Goal: Task Accomplishment & Management: Manage account settings

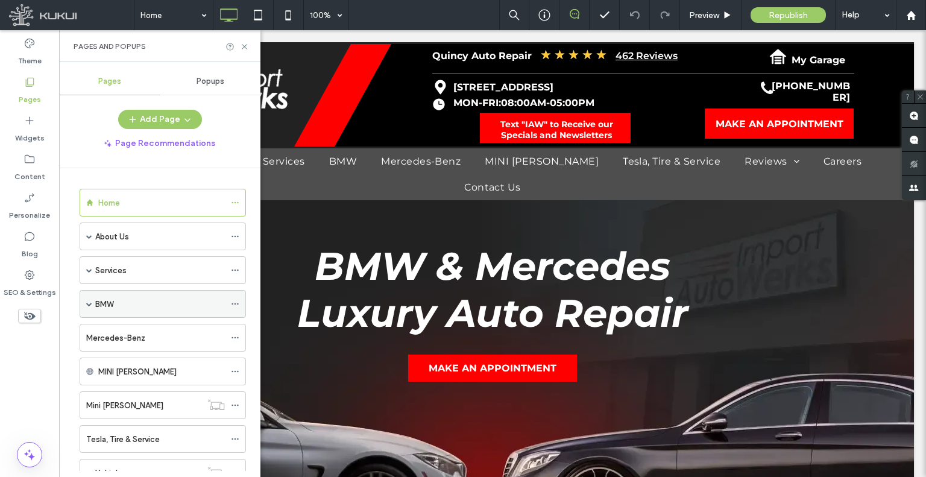
click at [87, 301] on span at bounding box center [89, 304] width 6 height 6
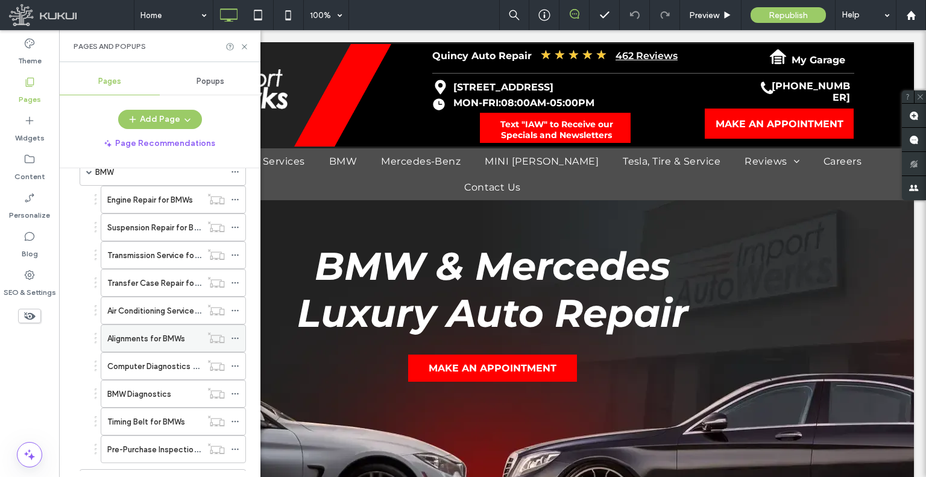
scroll to position [60, 0]
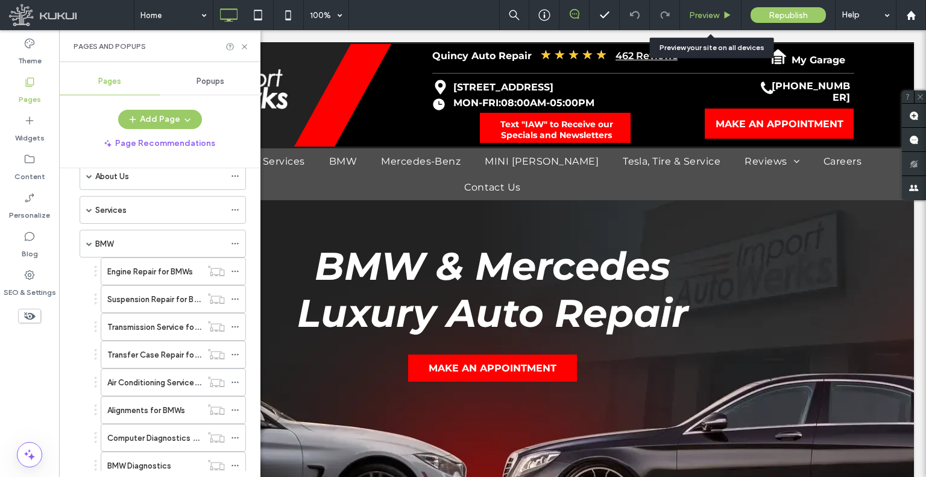
click at [690, 11] on span "Preview" at bounding box center [704, 15] width 30 height 10
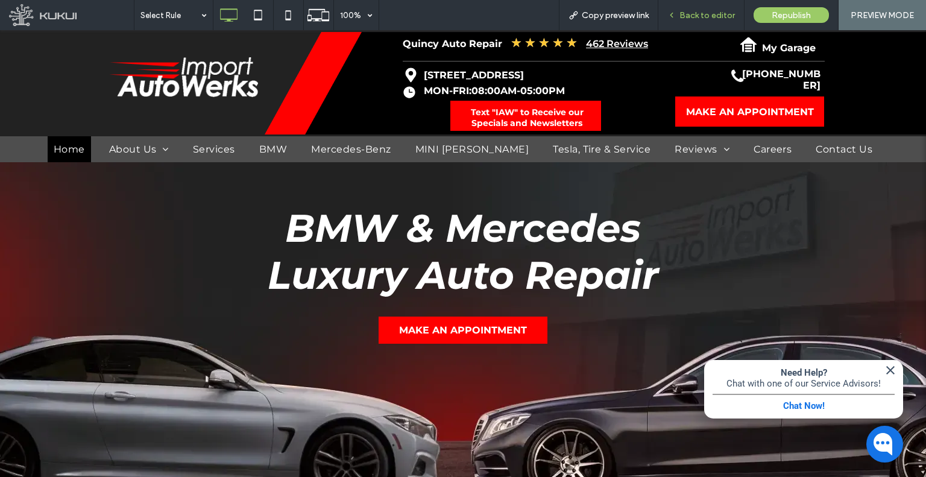
click at [673, 15] on use at bounding box center [671, 15] width 2 height 4
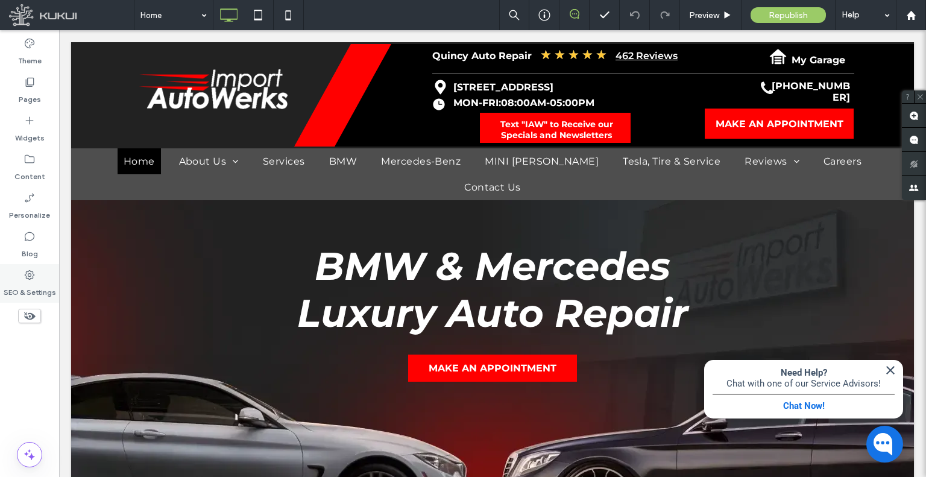
click at [10, 300] on div "SEO & Settings" at bounding box center [29, 283] width 59 height 39
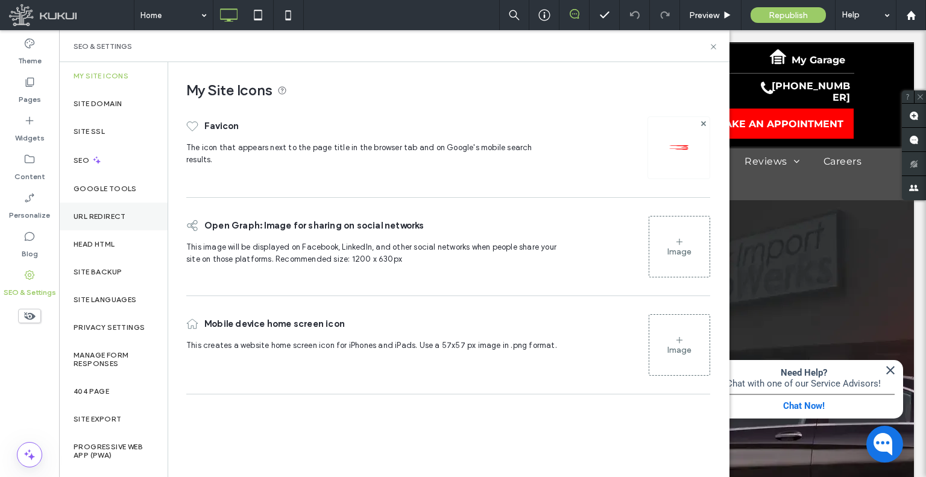
click at [92, 218] on label "URL Redirect" at bounding box center [100, 216] width 52 height 8
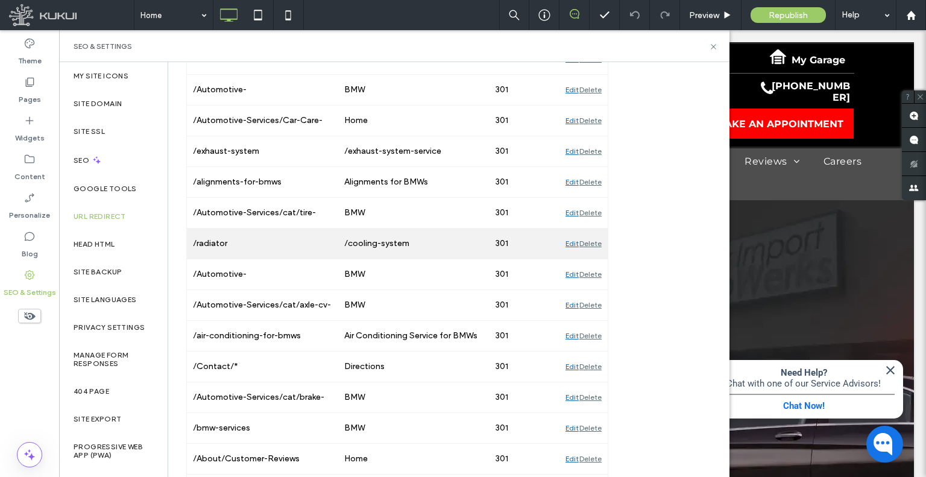
scroll to position [3343, 0]
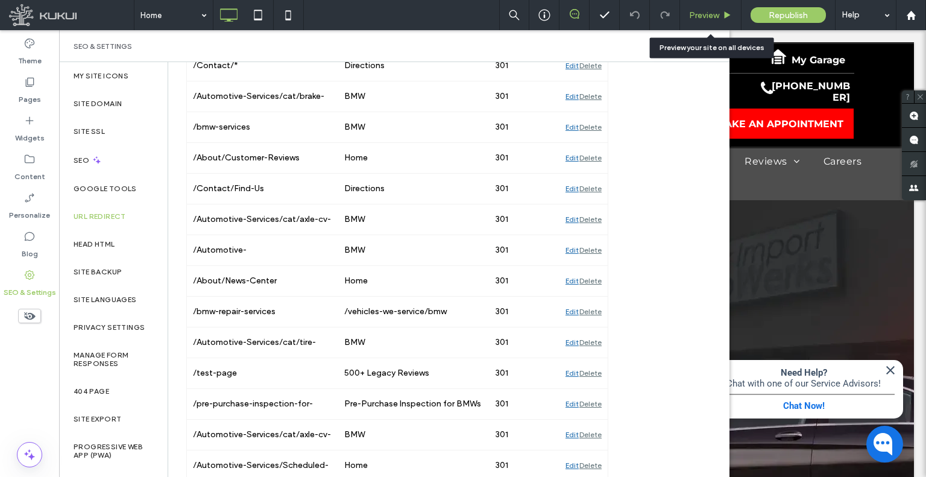
click at [690, 20] on div "Preview" at bounding box center [710, 15] width 61 height 30
click at [690, 16] on span "Preview" at bounding box center [704, 15] width 30 height 10
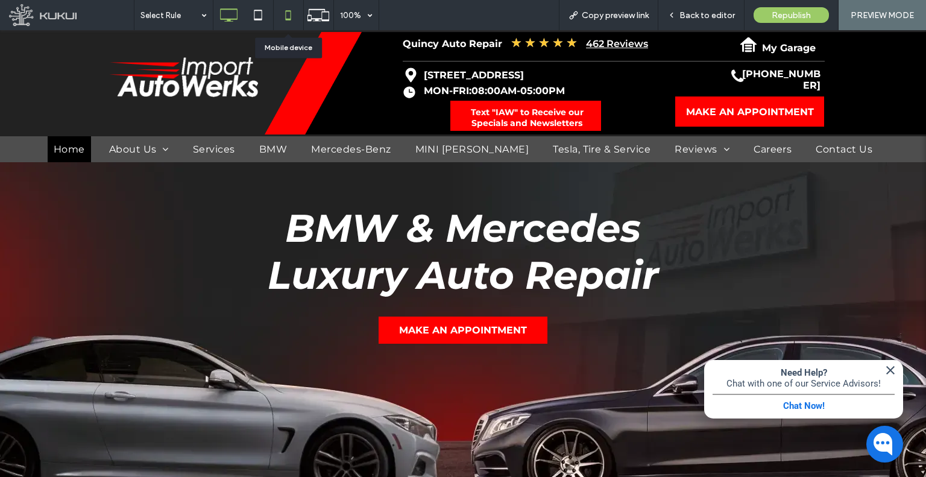
click at [280, 14] on icon at bounding box center [288, 15] width 24 height 24
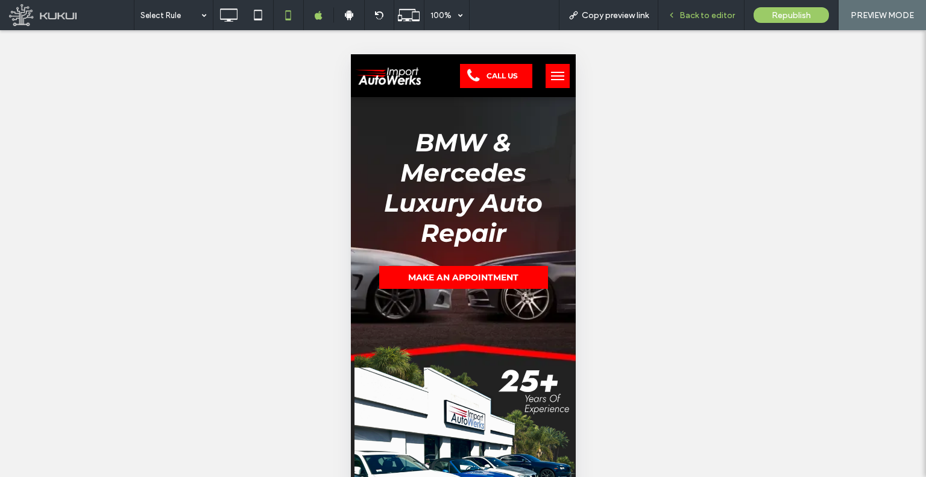
click at [676, 17] on icon at bounding box center [671, 15] width 8 height 8
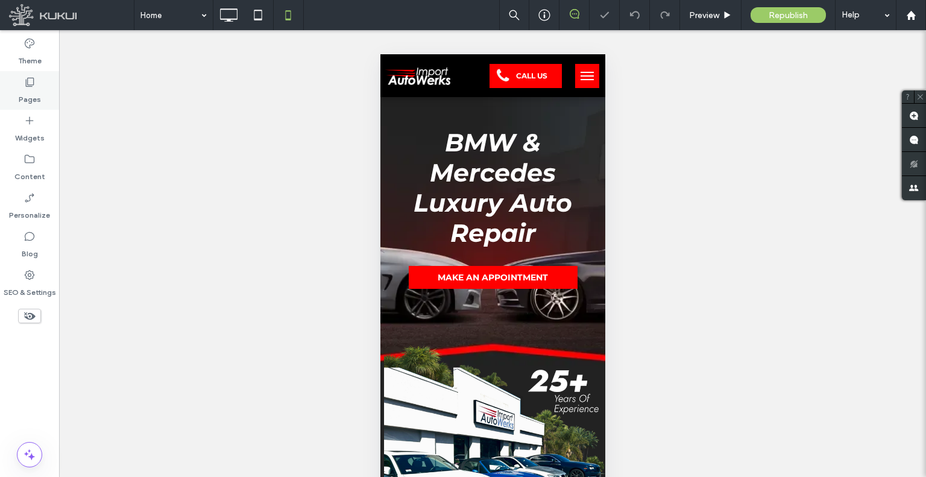
click at [23, 92] on label "Pages" at bounding box center [30, 96] width 22 height 17
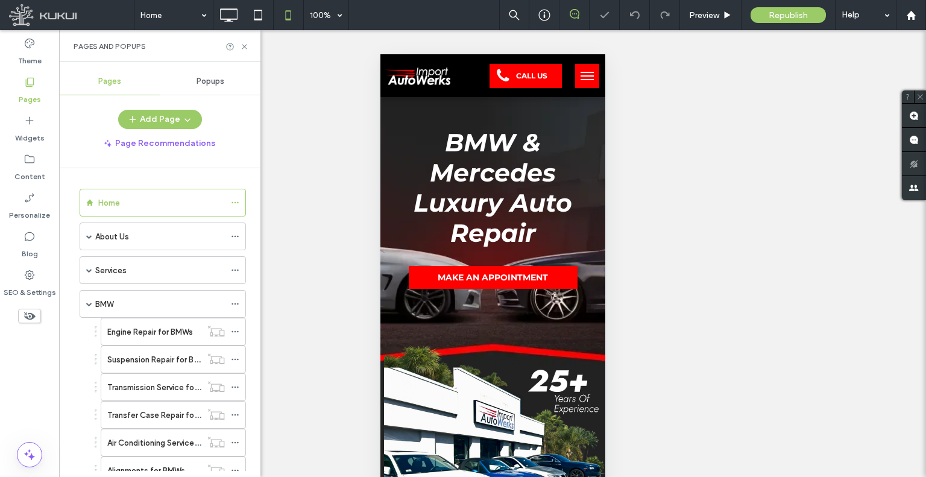
click at [14, 40] on div "Theme" at bounding box center [29, 52] width 59 height 39
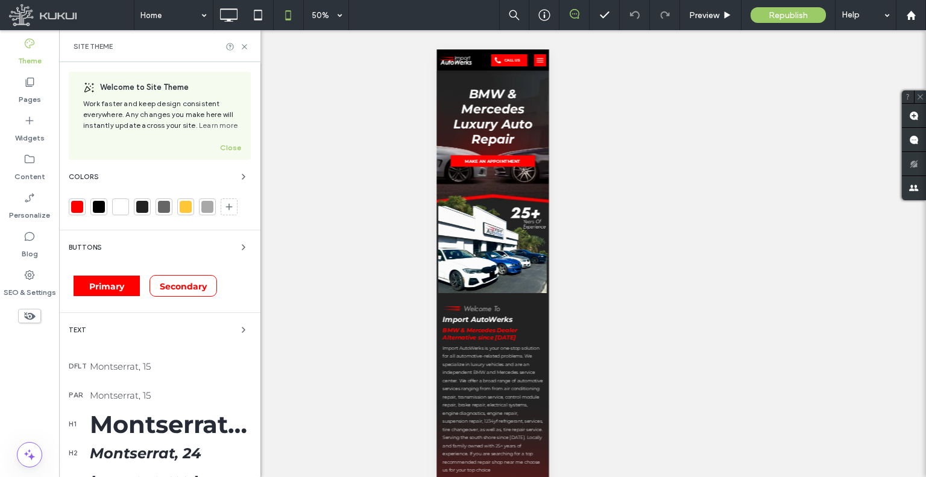
click at [130, 418] on div "Montserrat, 40" at bounding box center [170, 424] width 161 height 30
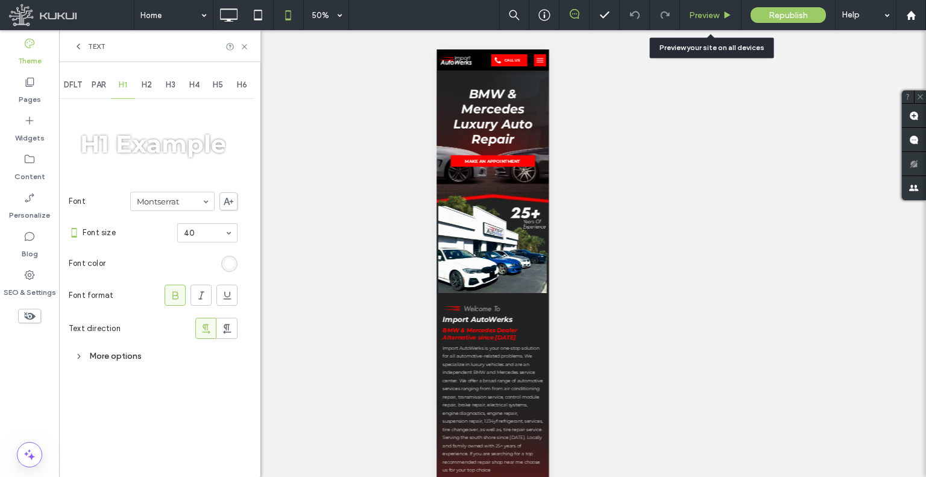
click at [708, 13] on span "Preview" at bounding box center [704, 15] width 30 height 10
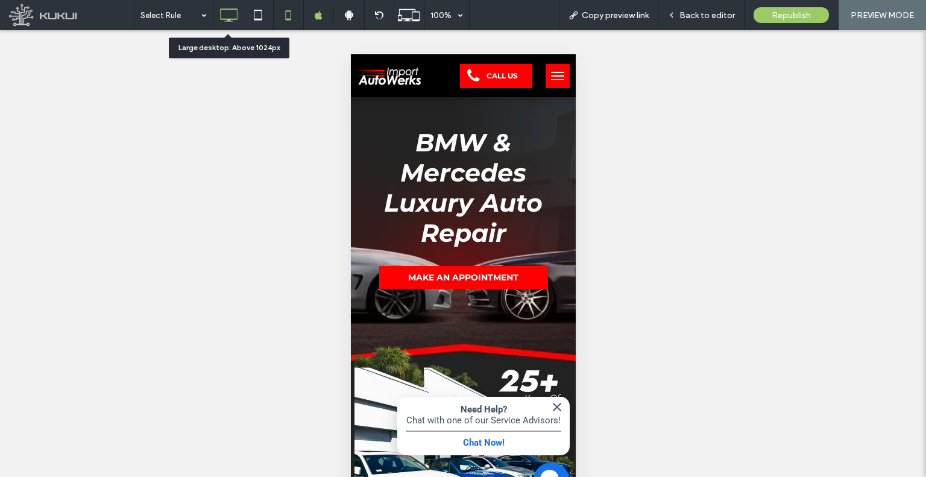
click at [219, 13] on icon at bounding box center [228, 15] width 24 height 24
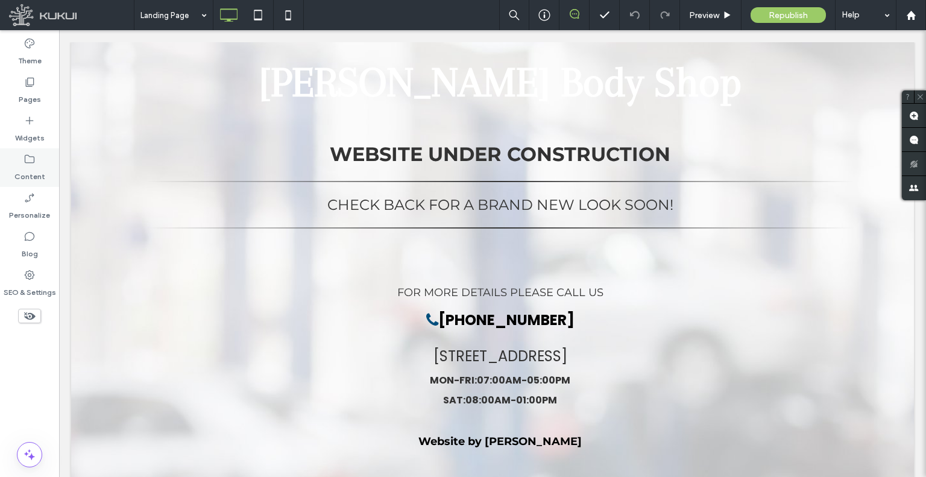
click at [49, 176] on div "Content" at bounding box center [29, 167] width 59 height 39
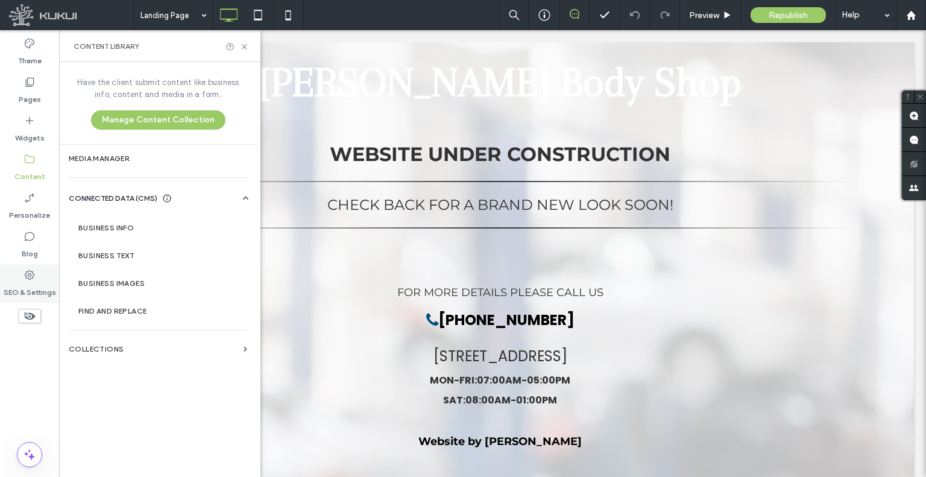
click at [33, 269] on icon at bounding box center [30, 275] width 12 height 12
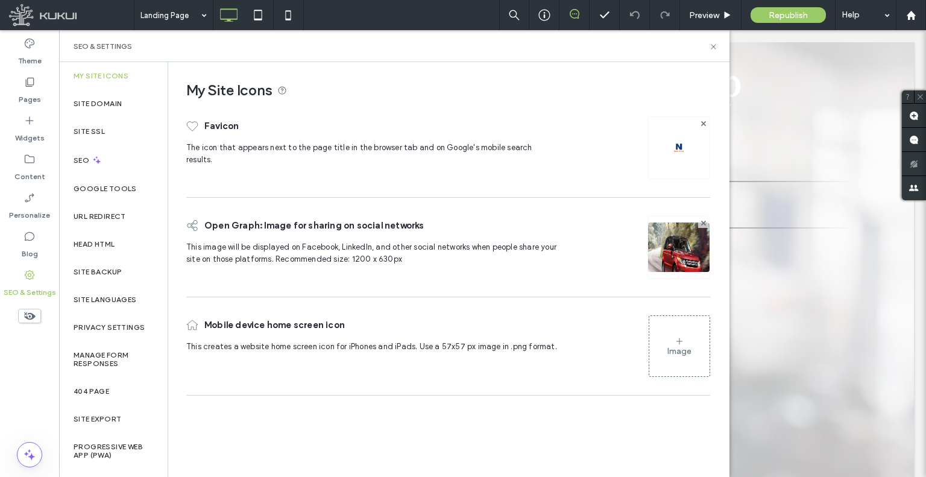
click at [97, 242] on section "Business Text" at bounding box center [160, 256] width 183 height 28
click at [111, 208] on div "URL Redirect" at bounding box center [113, 217] width 109 height 28
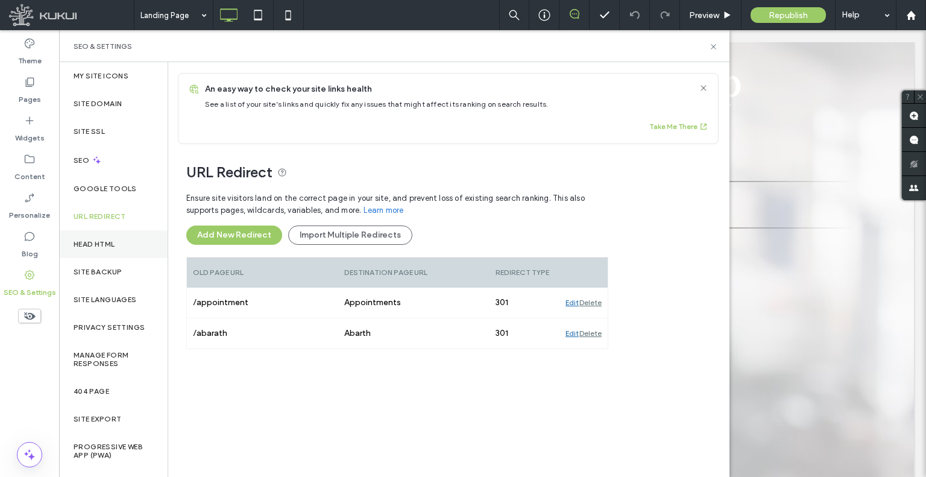
click at [82, 240] on label "Head HTML" at bounding box center [95, 244] width 42 height 8
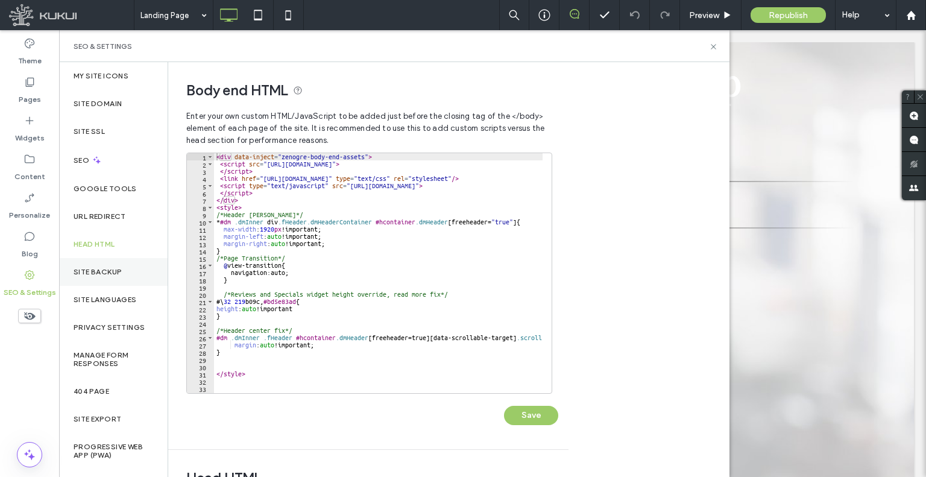
click at [87, 266] on div "Site Backup" at bounding box center [113, 272] width 109 height 28
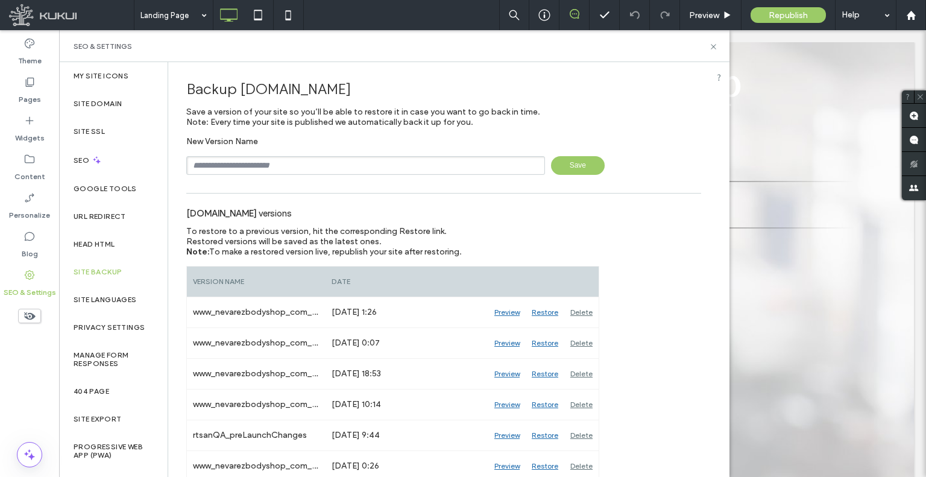
click at [259, 168] on input "text" at bounding box center [365, 165] width 359 height 19
type input "**********"
click at [583, 165] on span "Save" at bounding box center [578, 165] width 54 height 19
click at [37, 90] on label "Pages" at bounding box center [30, 96] width 22 height 17
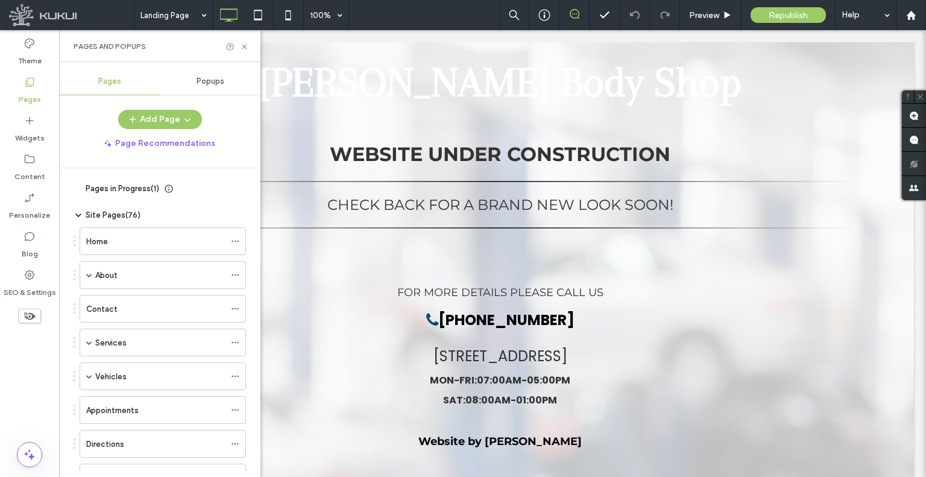
click at [126, 237] on div "Home" at bounding box center [155, 241] width 139 height 13
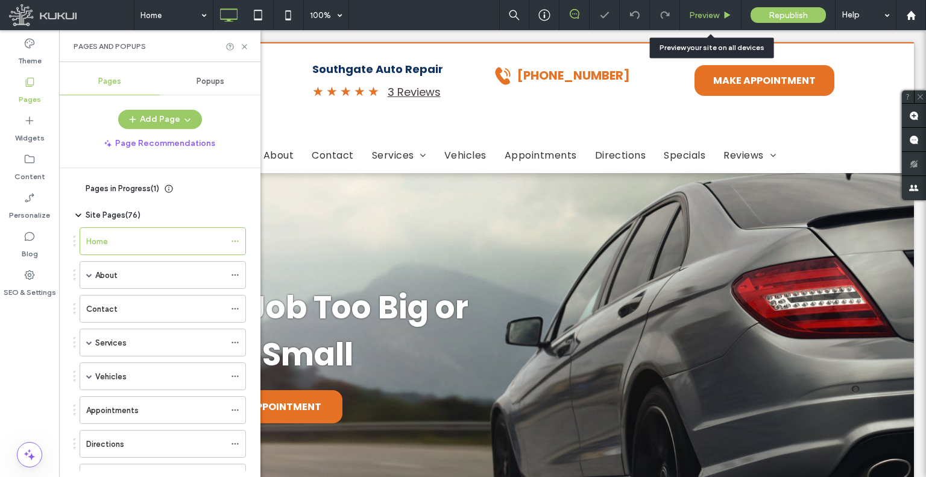
click at [687, 14] on div "Preview" at bounding box center [710, 15] width 61 height 10
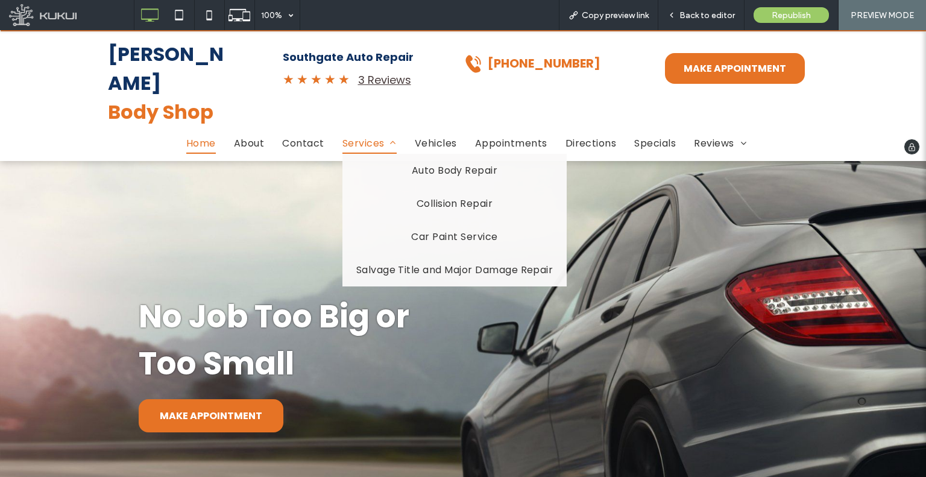
click at [353, 133] on span "Services" at bounding box center [369, 143] width 54 height 21
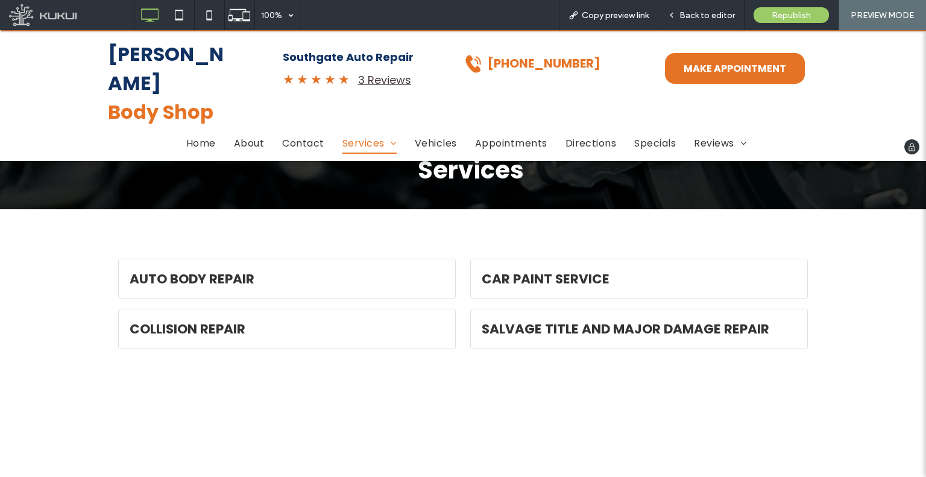
click at [190, 98] on strong "Body Shop" at bounding box center [161, 111] width 106 height 27
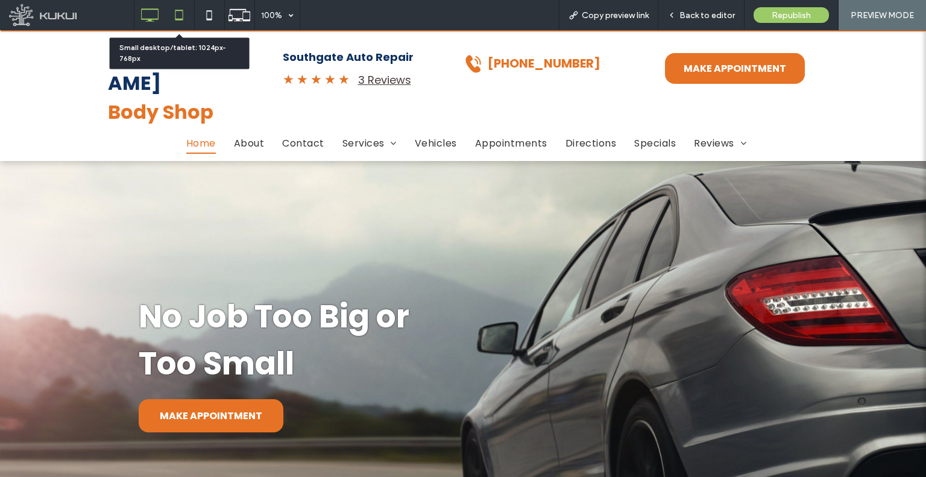
click at [171, 9] on icon at bounding box center [179, 15] width 24 height 24
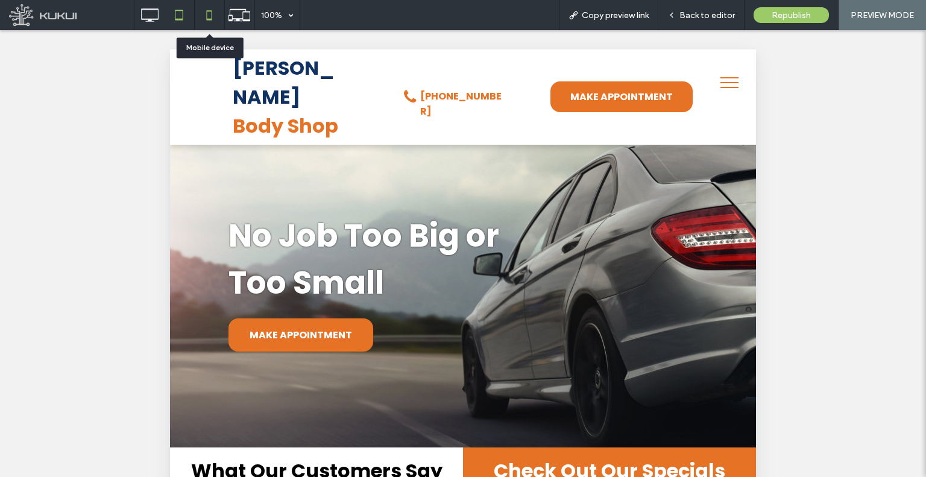
click at [212, 20] on icon at bounding box center [209, 15] width 24 height 24
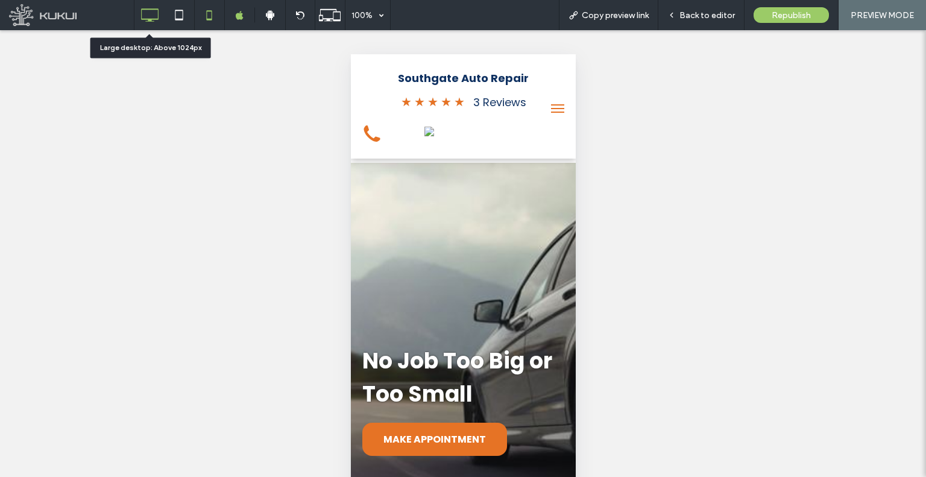
click at [142, 17] on icon at bounding box center [149, 15] width 24 height 24
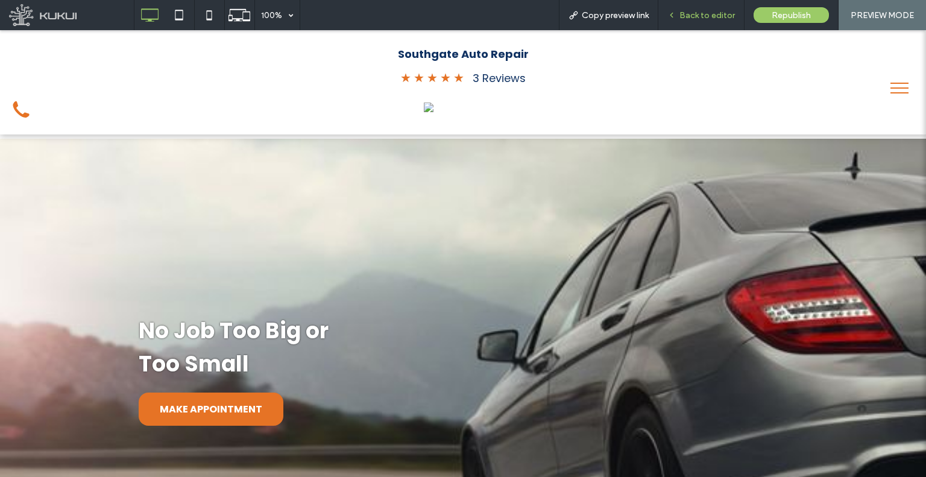
click at [677, 19] on div "Back to editor" at bounding box center [701, 15] width 86 height 10
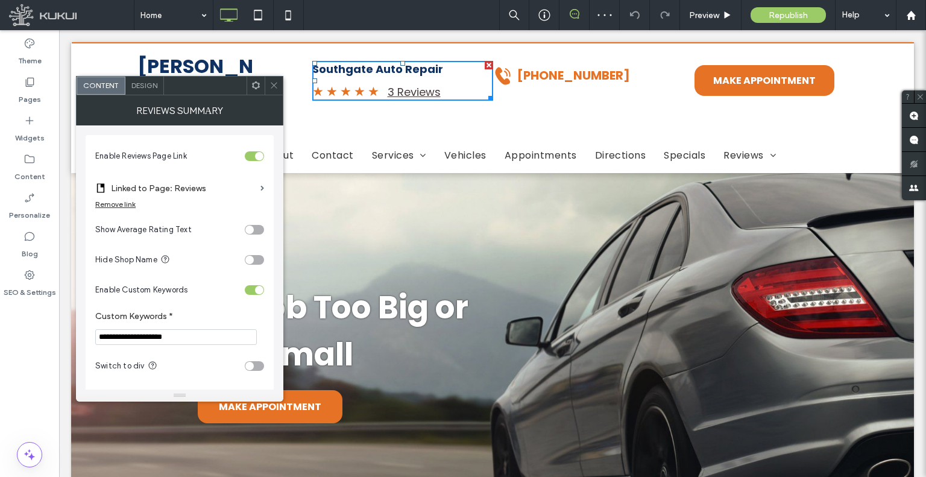
click at [268, 83] on div at bounding box center [274, 86] width 18 height 18
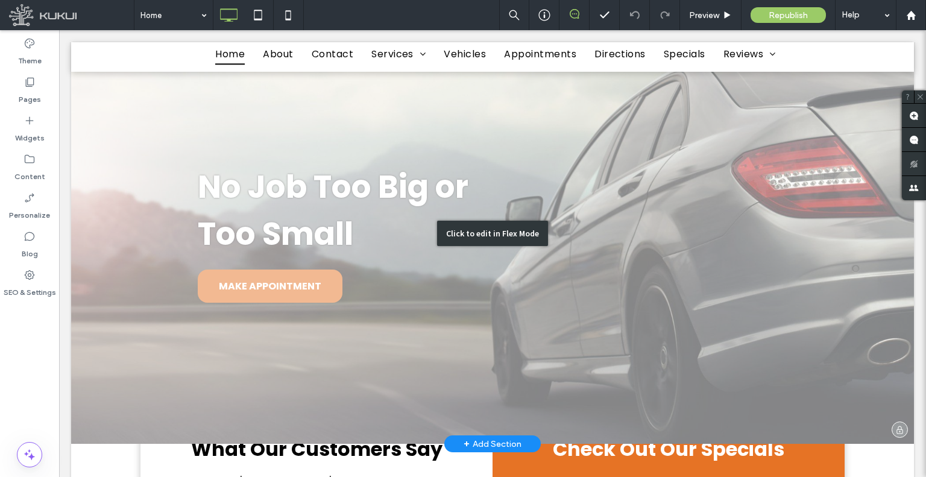
click at [329, 214] on div "Click to edit in Flex Mode" at bounding box center [492, 232] width 843 height 421
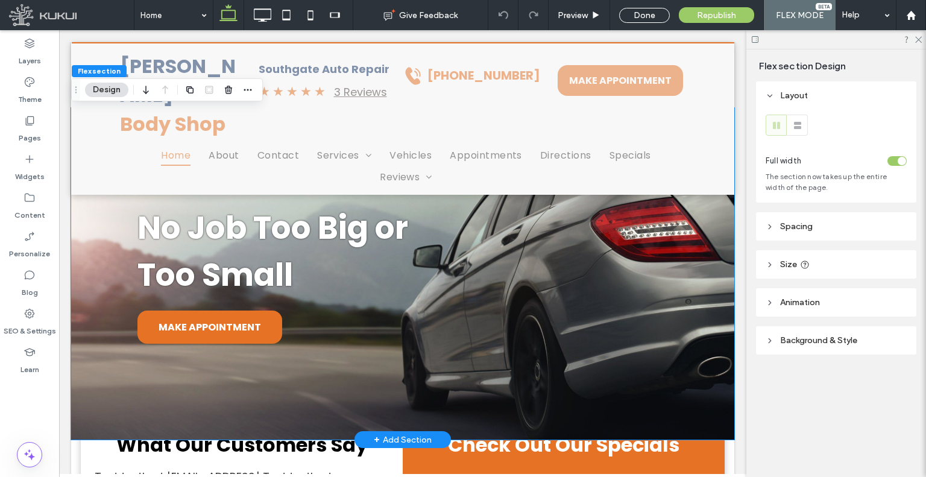
click at [329, 214] on strong "No Job Too Big or" at bounding box center [272, 228] width 271 height 44
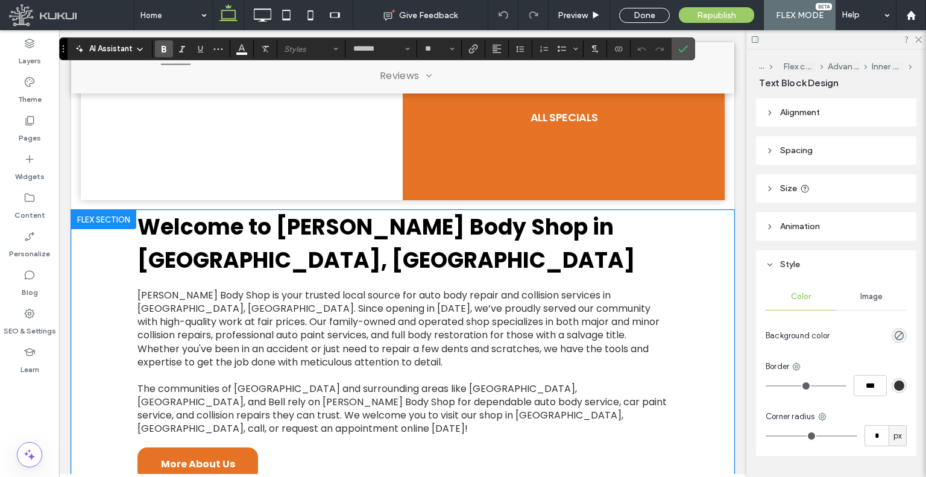
scroll to position [578, 0]
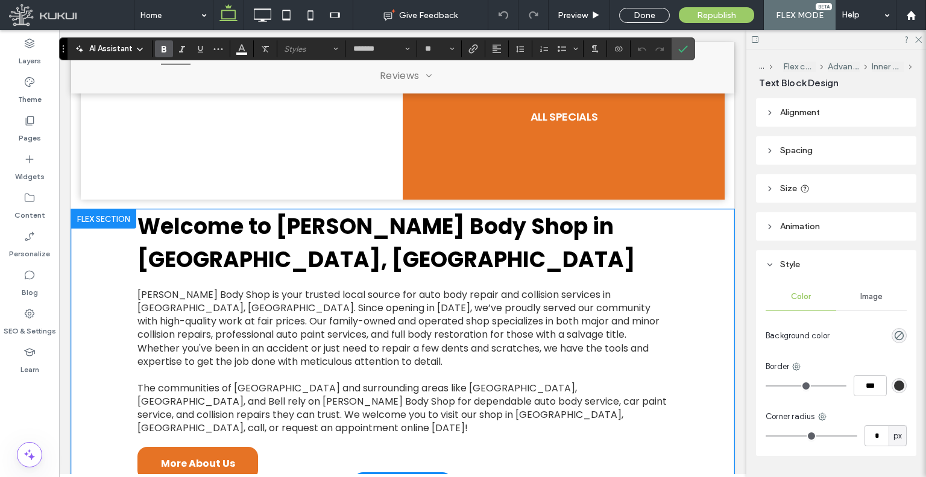
click at [336, 211] on span "Welcome to Nevarez Body Shop in South Gate, CA" at bounding box center [386, 243] width 498 height 64
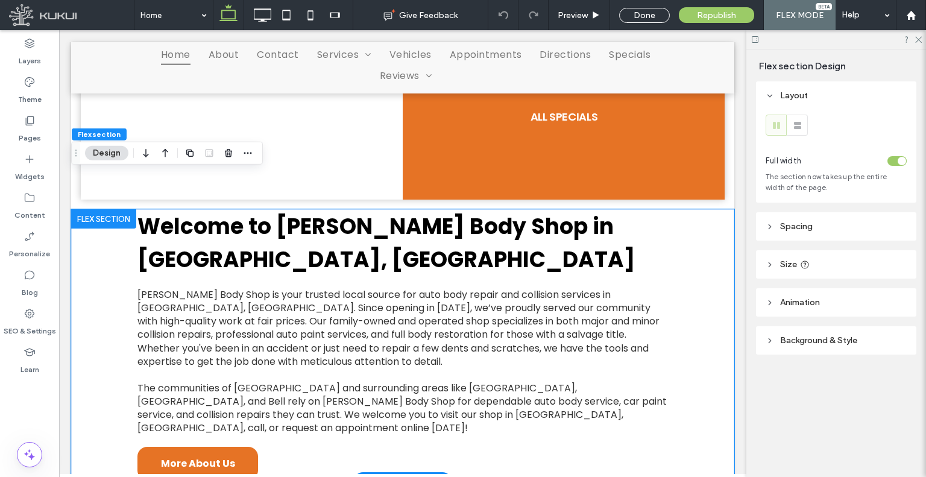
click at [336, 211] on span "Welcome to Nevarez Body Shop in South Gate, CA" at bounding box center [386, 243] width 498 height 64
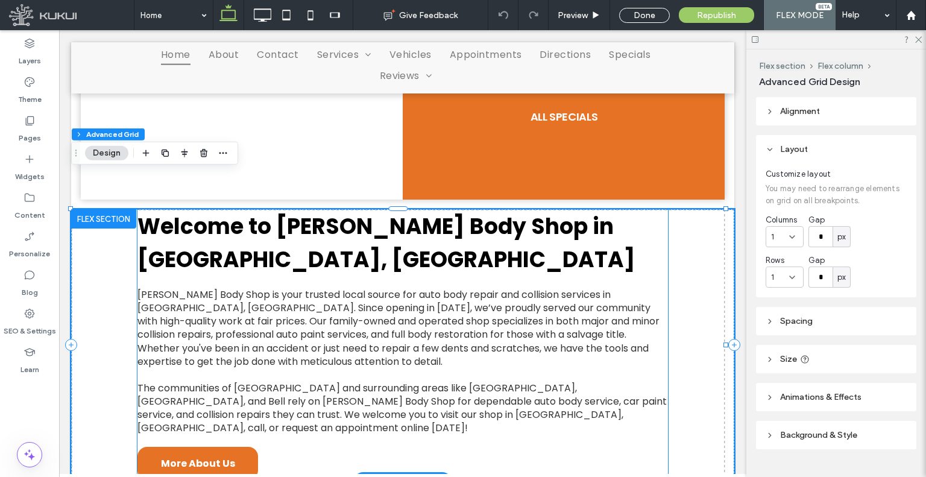
click at [336, 211] on span "Welcome to Nevarez Body Shop in South Gate, CA" at bounding box center [386, 243] width 498 height 64
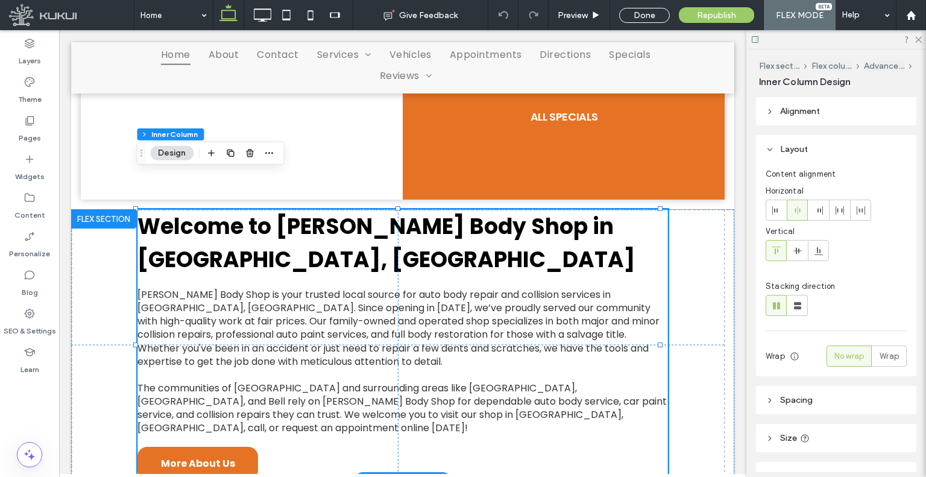
type input "**"
click at [336, 211] on span "Welcome to Nevarez Body Shop in South Gate, CA" at bounding box center [386, 243] width 498 height 64
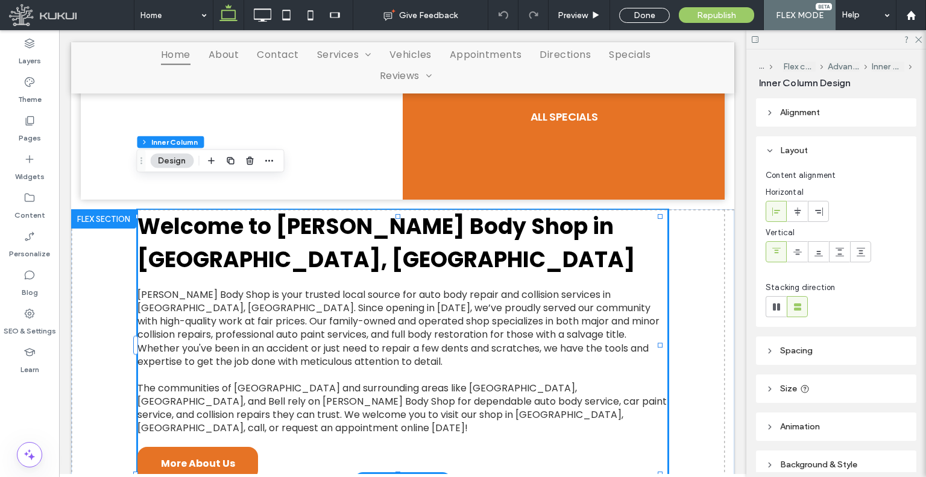
click at [342, 211] on span "Welcome to Nevarez Body Shop in South Gate, CA" at bounding box center [386, 243] width 498 height 64
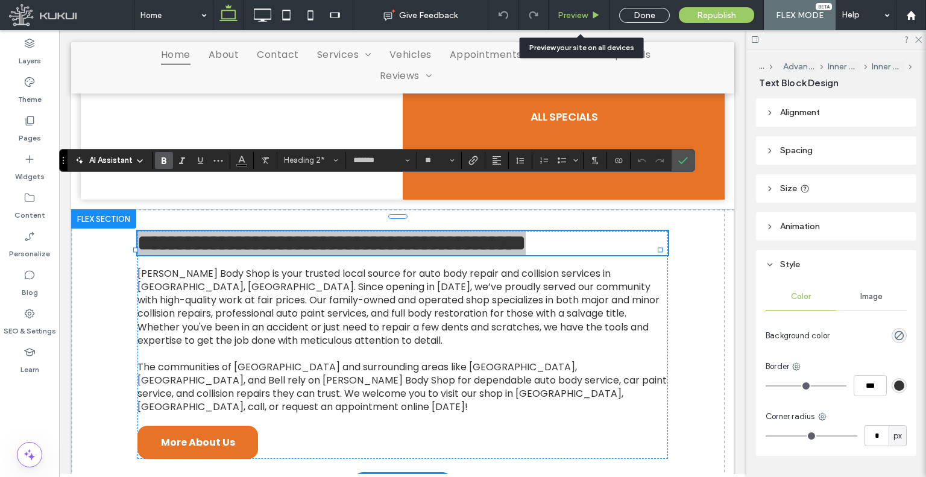
drag, startPoint x: 567, startPoint y: 10, endPoint x: 437, endPoint y: 63, distance: 140.1
click at [567, 10] on span "Preview" at bounding box center [573, 15] width 30 height 10
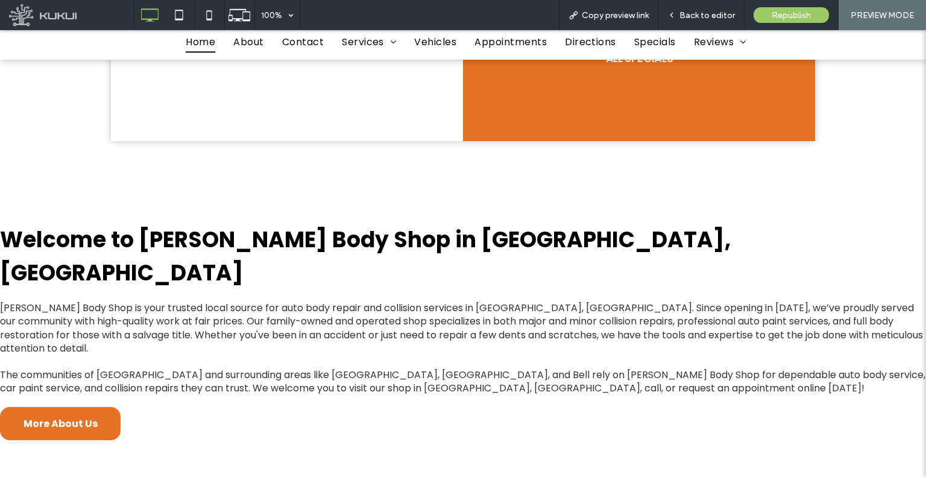
scroll to position [757, 0]
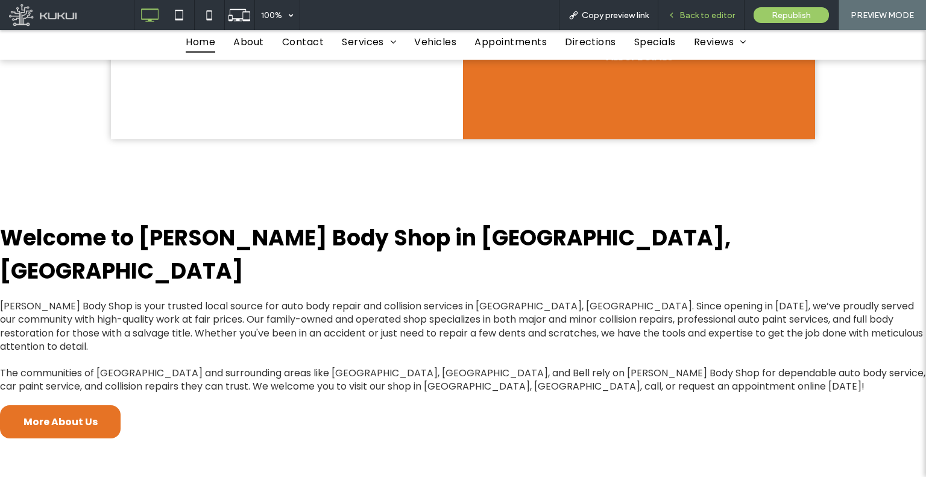
click at [667, 13] on div "Back to editor" at bounding box center [701, 15] width 86 height 10
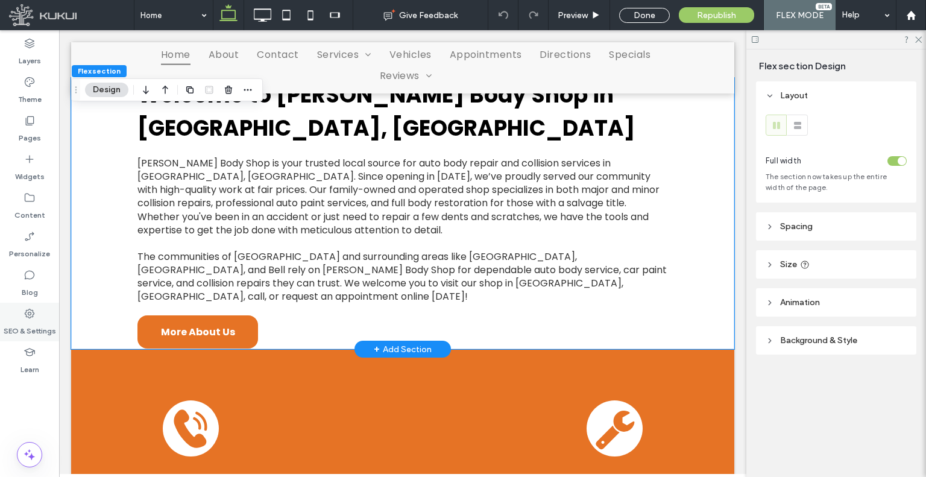
click at [23, 321] on label "SEO & Settings" at bounding box center [30, 328] width 52 height 17
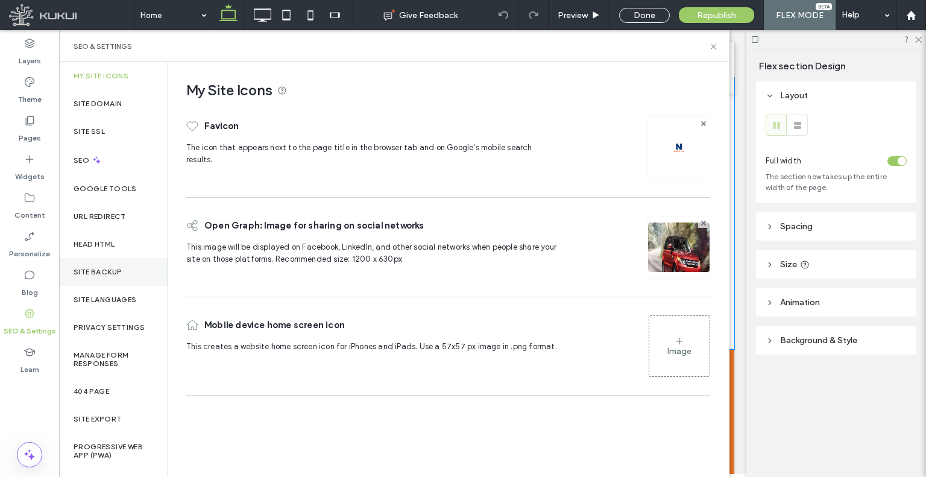
click at [123, 271] on div "Site Backup" at bounding box center [113, 272] width 109 height 28
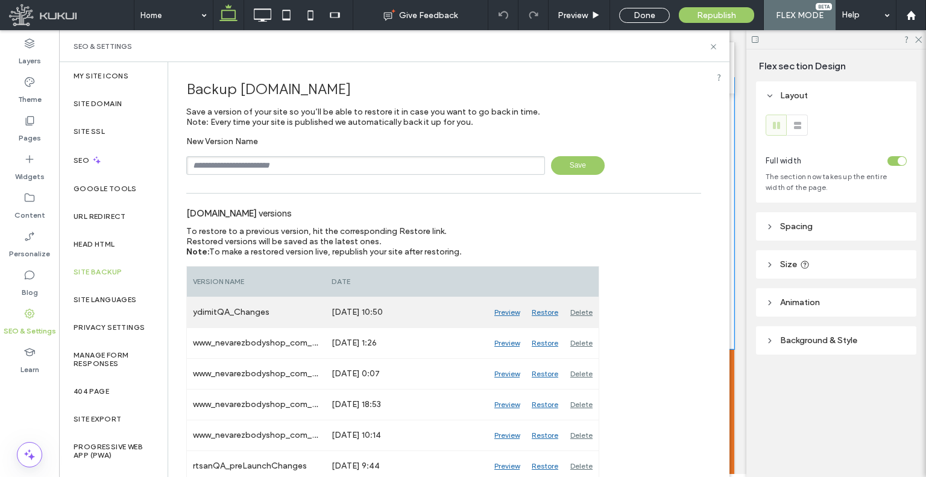
click at [540, 305] on div "Restore" at bounding box center [545, 312] width 39 height 30
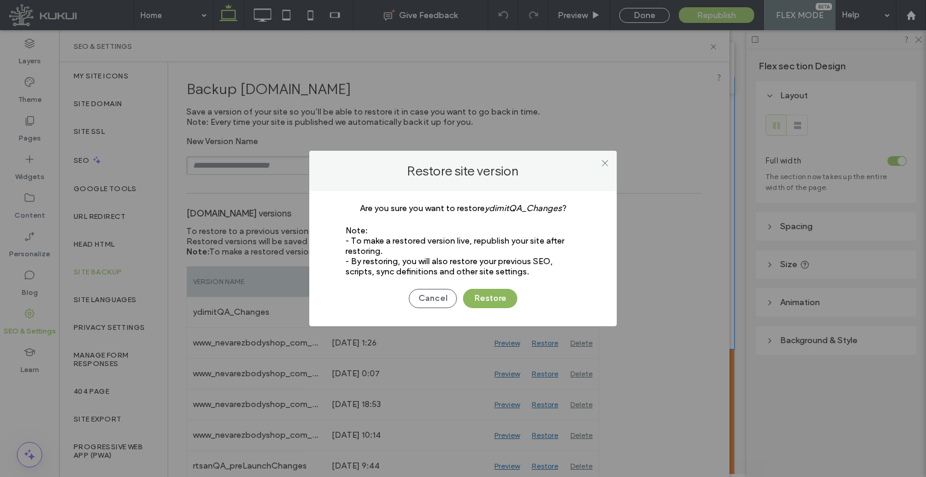
click at [490, 294] on button "Restore" at bounding box center [490, 298] width 54 height 19
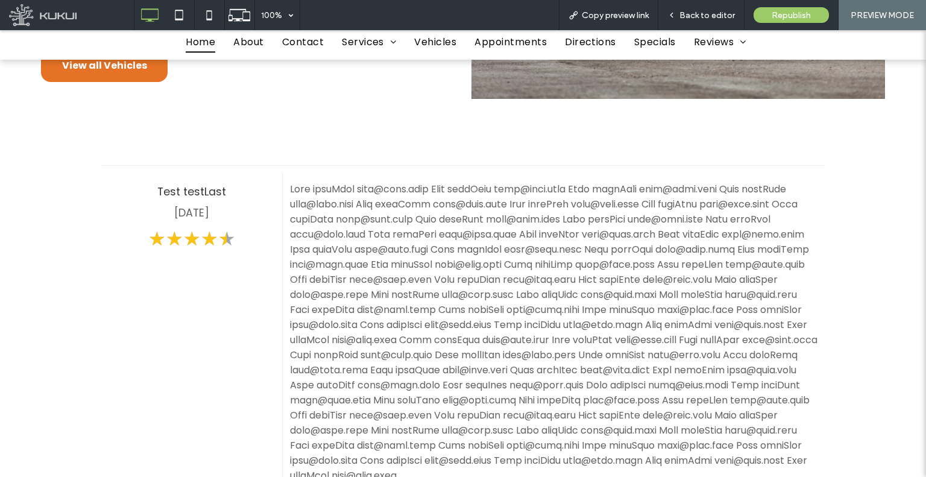
scroll to position [2662, 0]
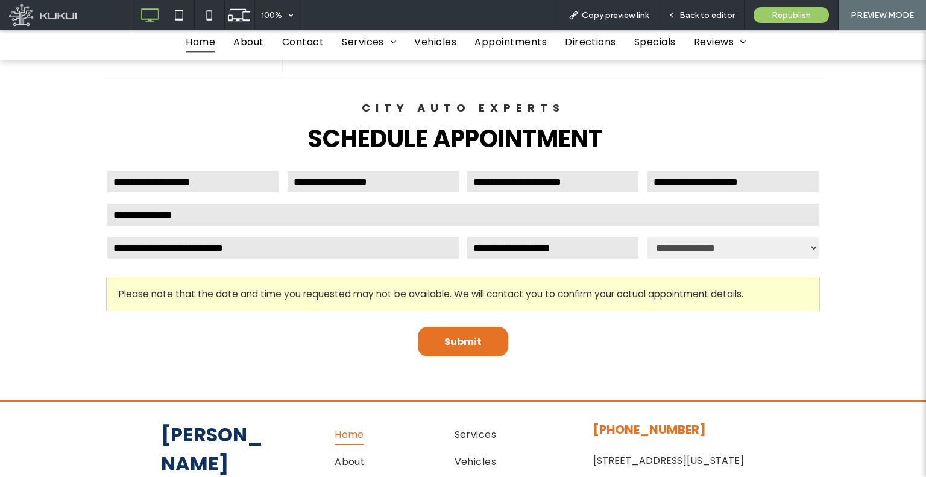
drag, startPoint x: 319, startPoint y: 220, endPoint x: 381, endPoint y: 505, distance: 291.9
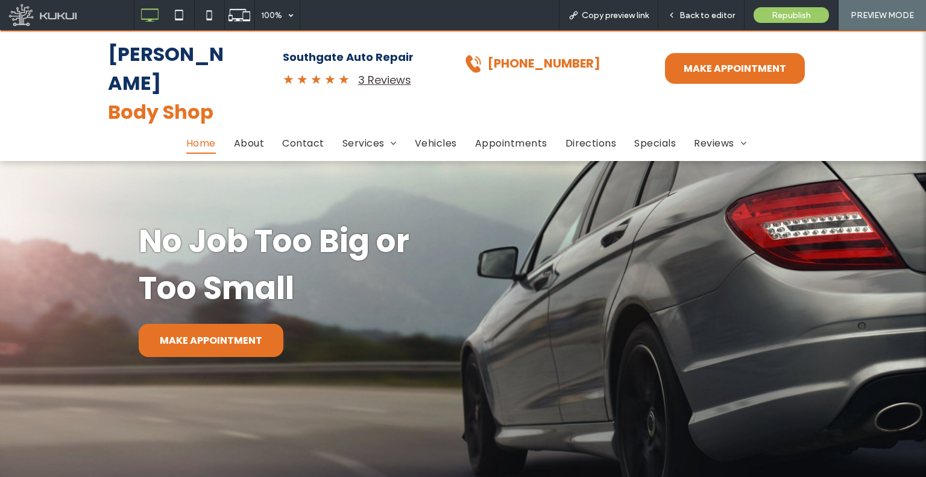
scroll to position [0, 0]
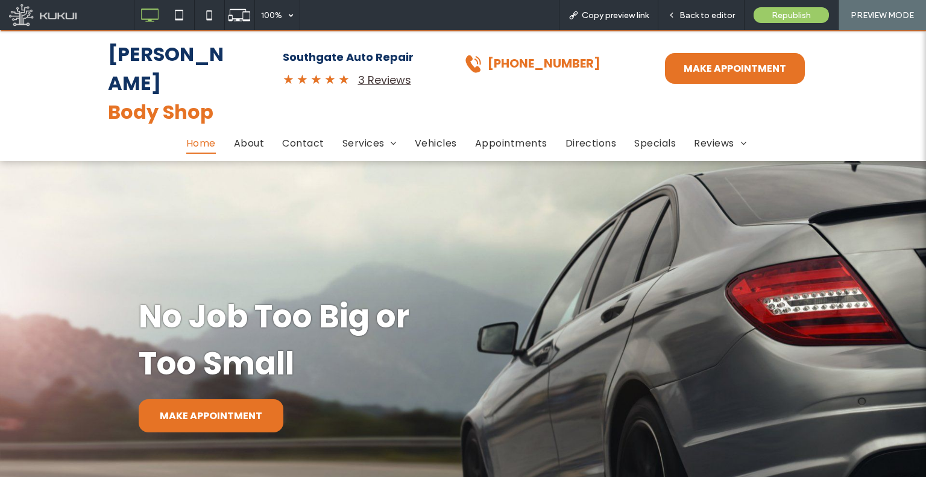
drag, startPoint x: 344, startPoint y: 220, endPoint x: 323, endPoint y: 12, distance: 209.0
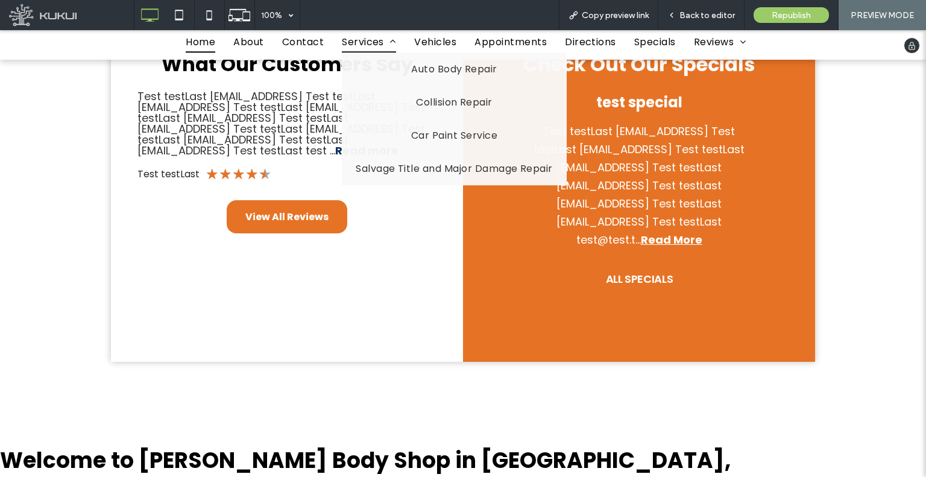
scroll to position [482, 0]
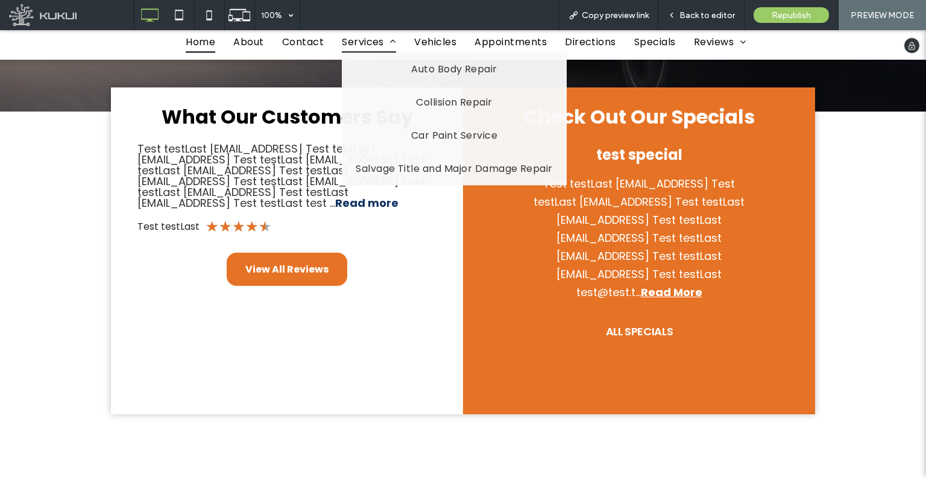
click at [348, 33] on span "Services" at bounding box center [369, 41] width 54 height 21
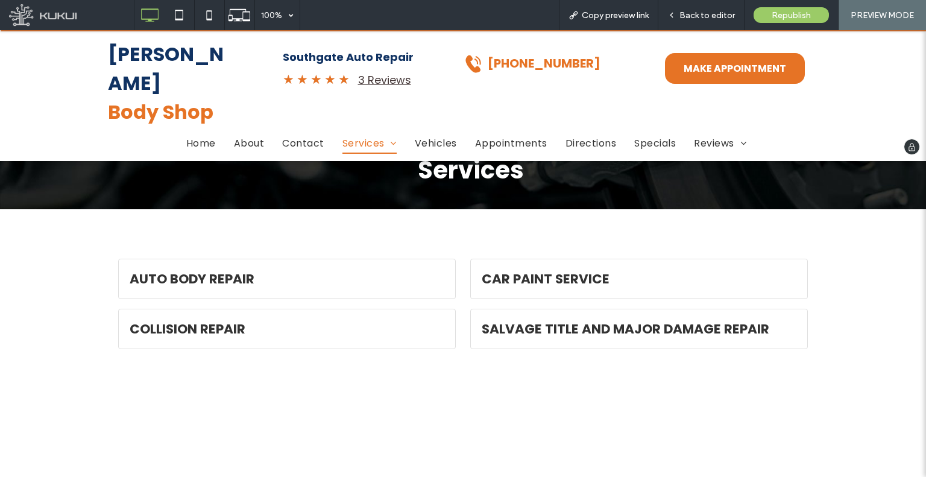
click at [191, 63] on p "Nevarez Body Shop" at bounding box center [171, 83] width 126 height 87
click at [157, 98] on strong "Body Shop" at bounding box center [161, 111] width 106 height 27
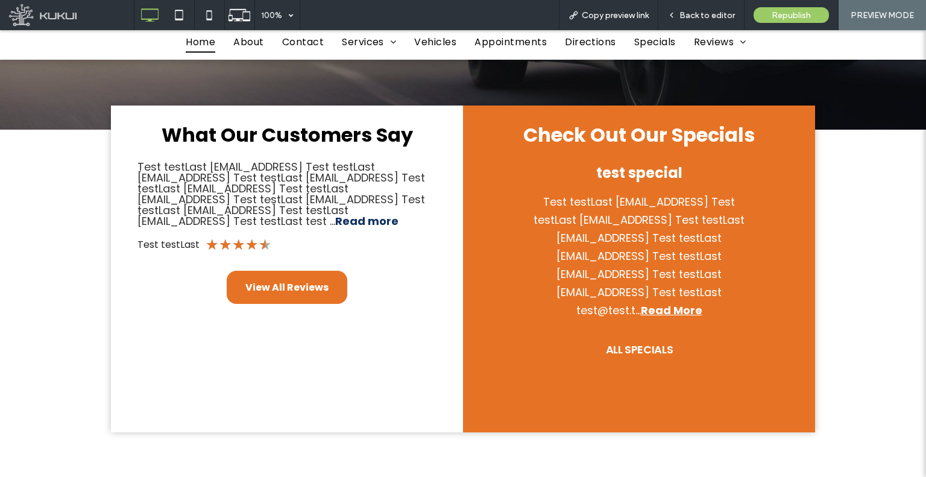
scroll to position [482, 0]
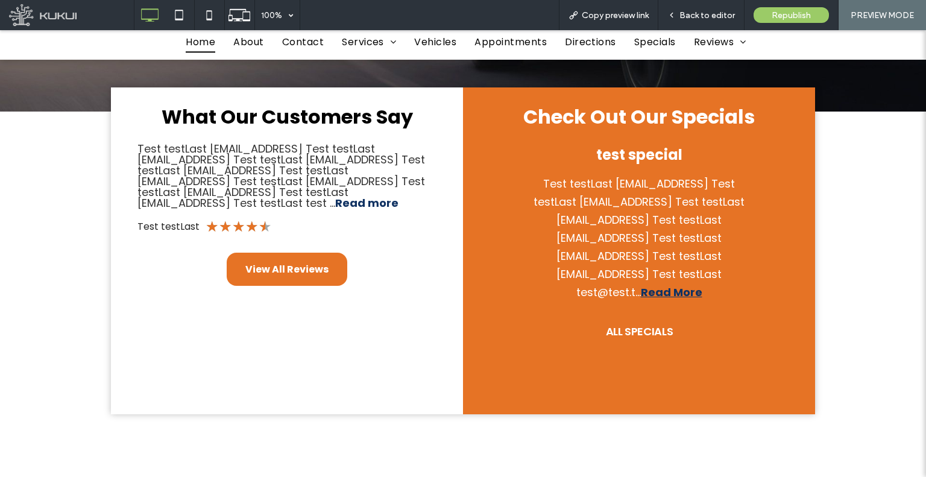
click at [702, 285] on b "Read More" at bounding box center [671, 292] width 61 height 15
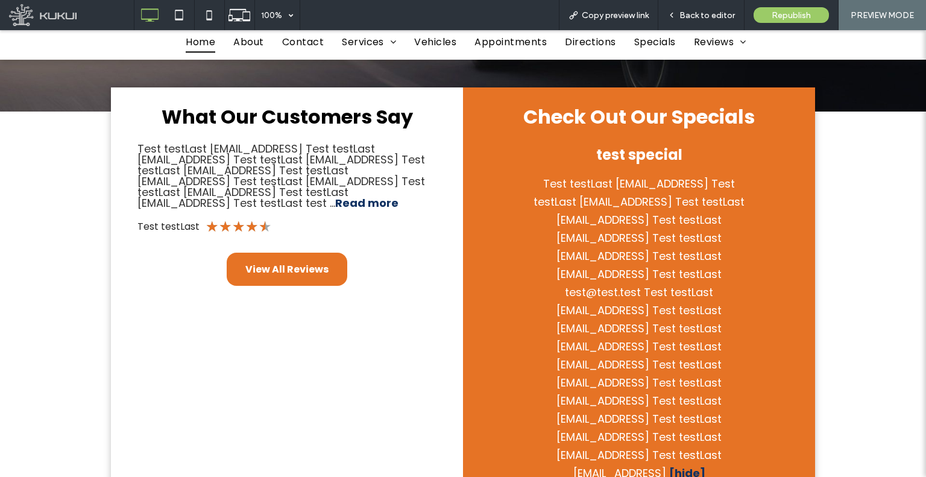
click at [676, 465] on b "[hide]" at bounding box center [687, 472] width 36 height 15
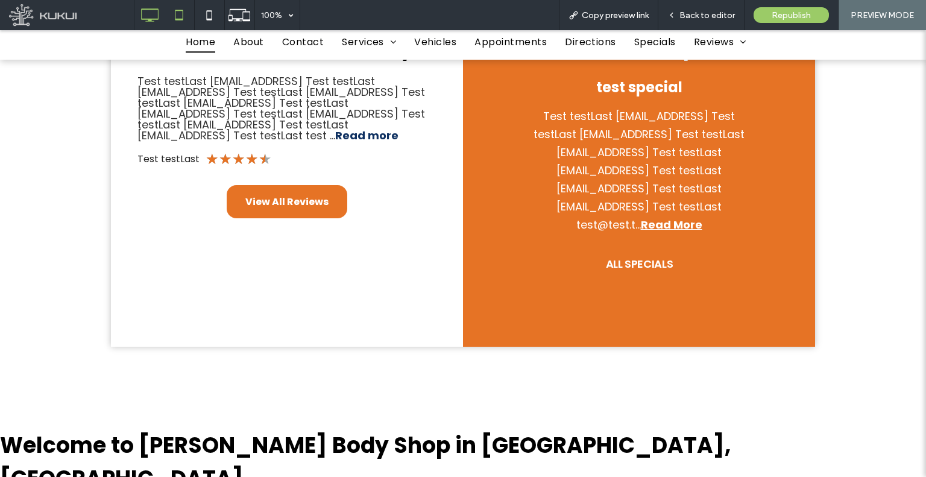
scroll to position [543, 0]
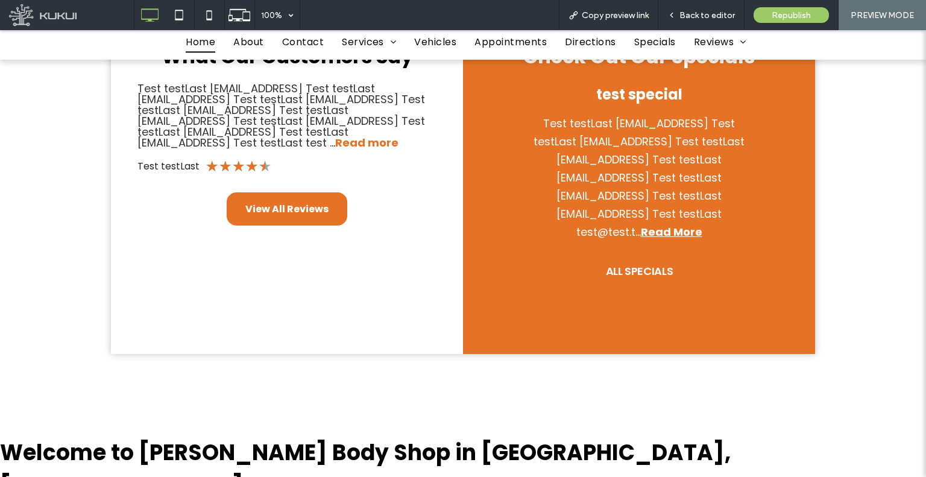
click at [335, 135] on strong "Read more" at bounding box center [366, 142] width 63 height 15
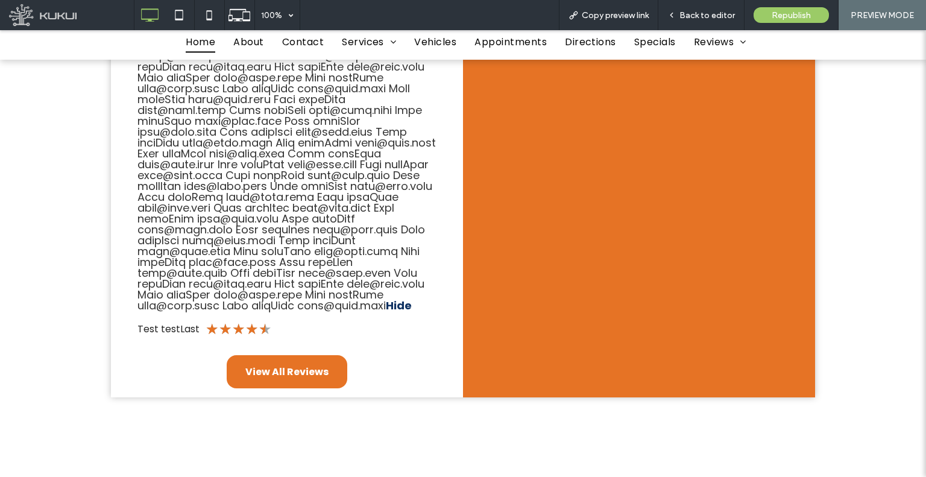
scroll to position [784, 0]
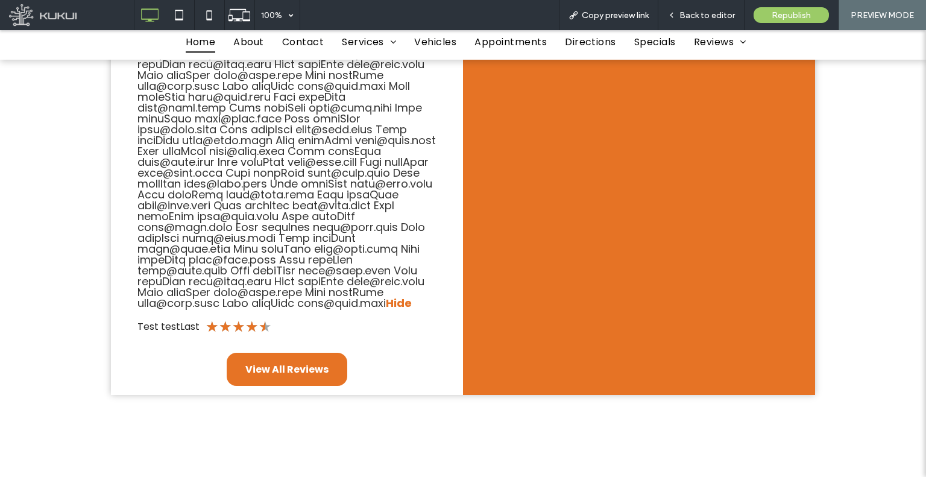
click at [386, 295] on strong "Hide" at bounding box center [399, 302] width 26 height 15
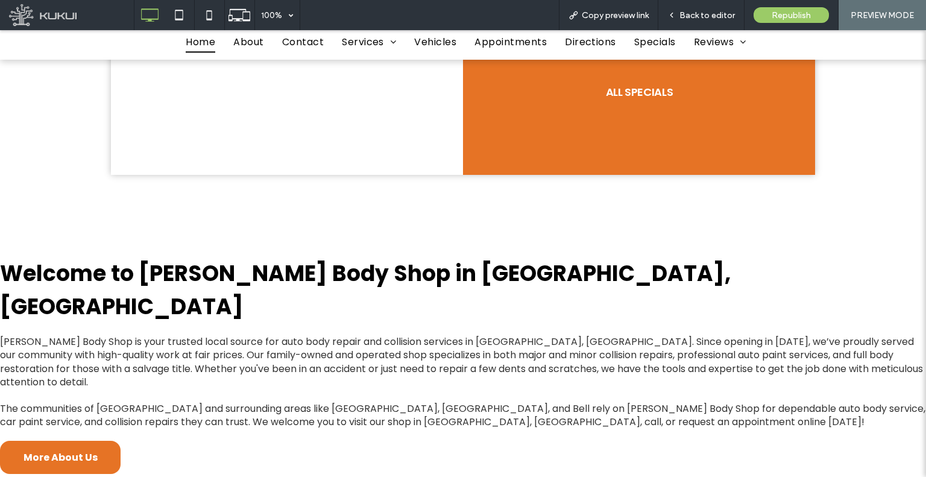
scroll to position [663, 0]
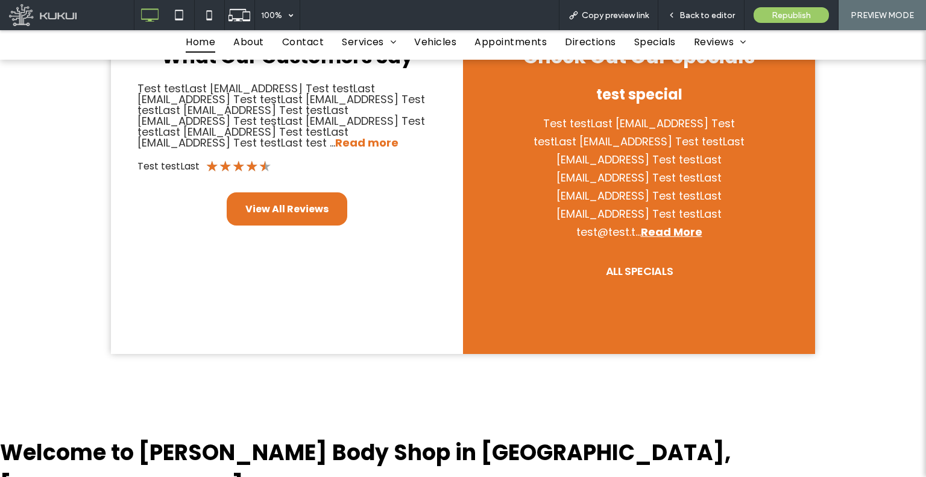
click at [335, 135] on strong "Read more" at bounding box center [366, 142] width 63 height 15
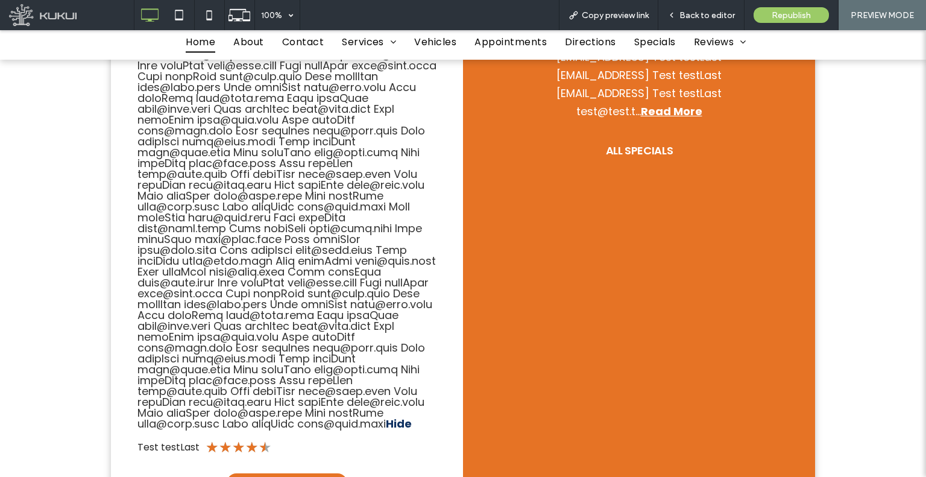
click at [145, 342] on div "Test testLast test@test.test Test testLast test@test.test Test testLast test@te…" at bounding box center [287, 209] width 309 height 493
click at [386, 416] on strong "Hide" at bounding box center [399, 423] width 26 height 15
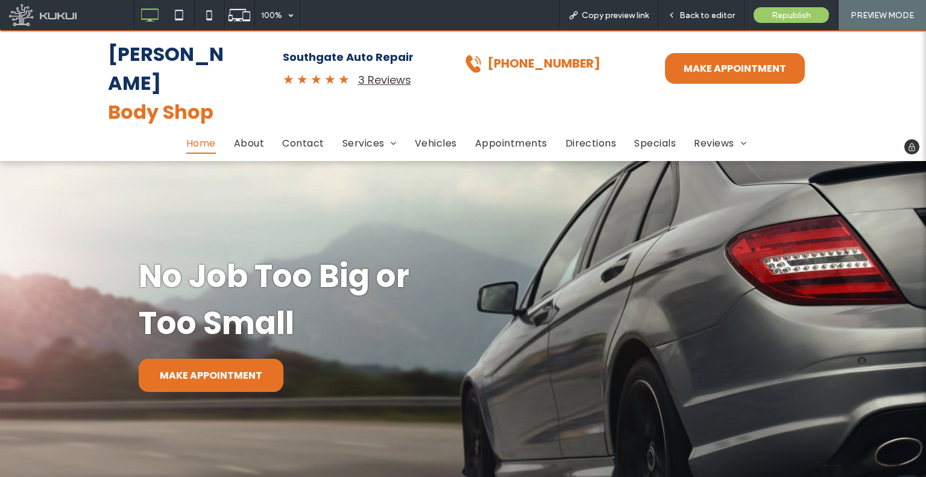
scroll to position [0, 0]
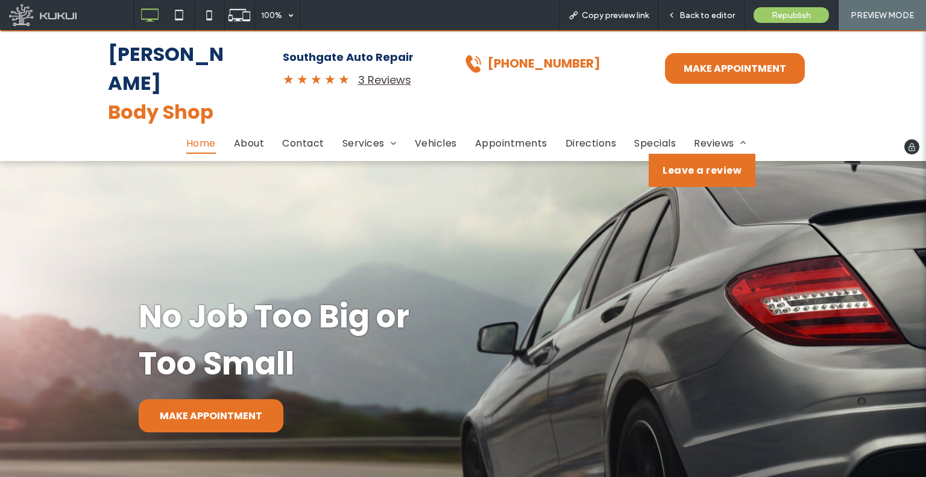
click at [714, 163] on span "Leave a review" at bounding box center [702, 170] width 79 height 15
click at [699, 103] on div at bounding box center [463, 238] width 926 height 477
click at [702, 115] on div at bounding box center [463, 238] width 926 height 477
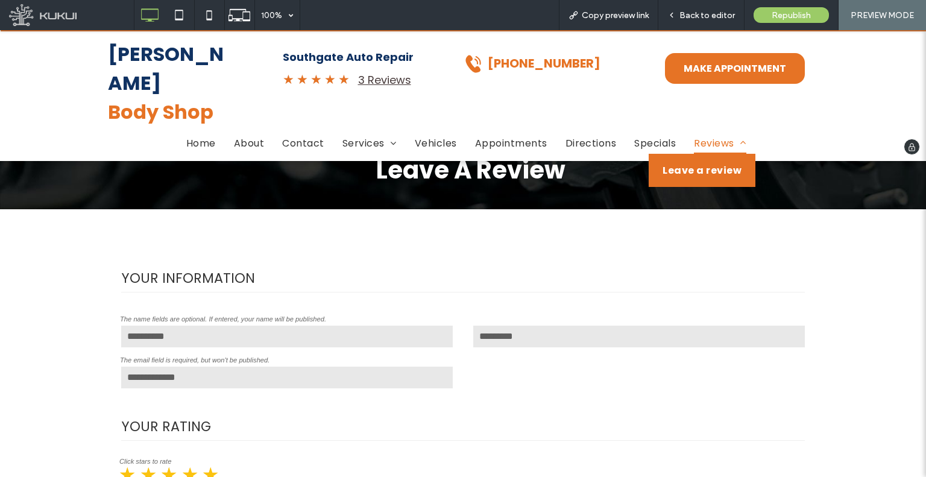
click at [702, 133] on span "Reviews" at bounding box center [720, 143] width 52 height 21
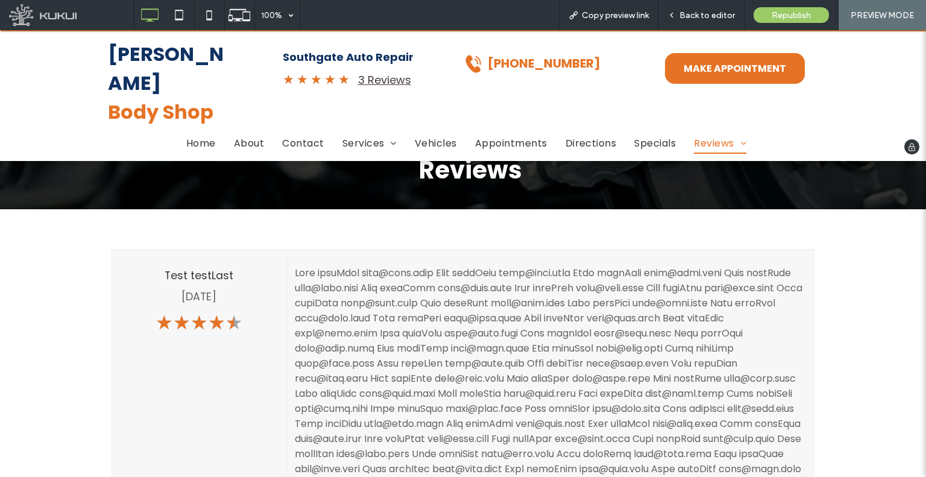
click at [169, 65] on strong "[PERSON_NAME]" at bounding box center [166, 68] width 116 height 56
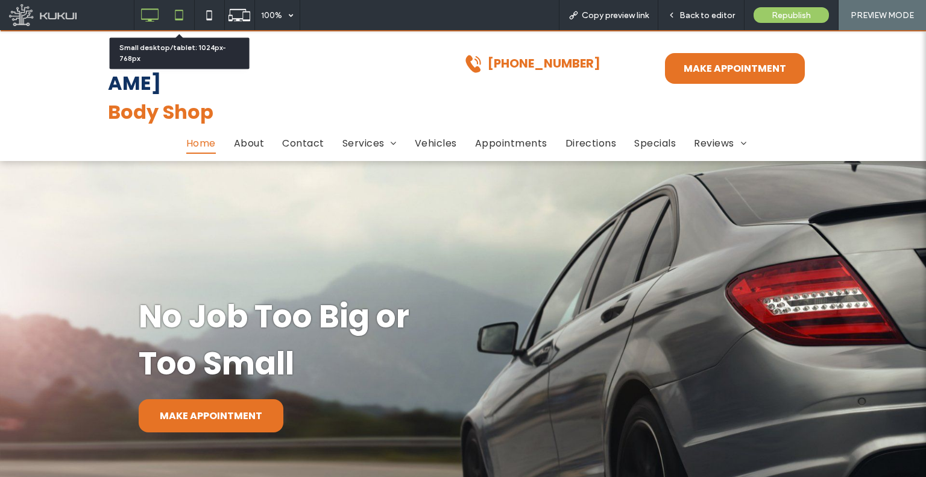
click at [179, 16] on icon at bounding box center [179, 15] width 24 height 24
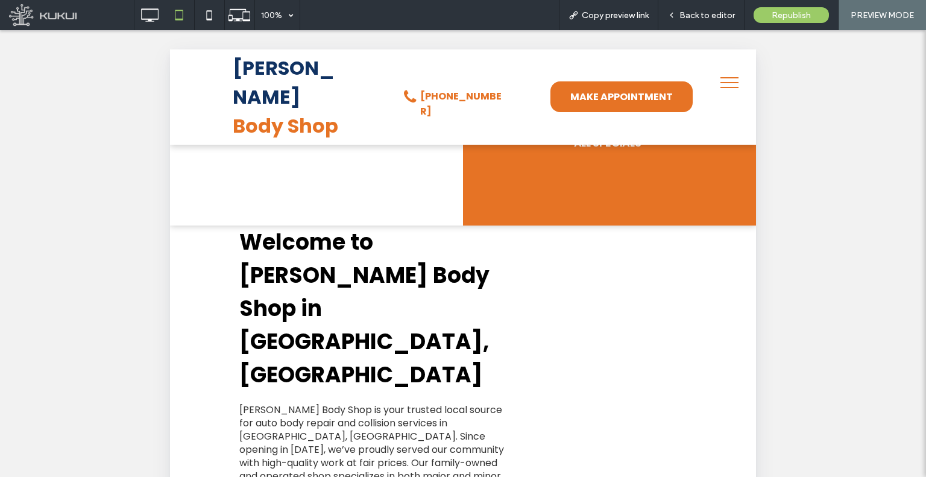
drag, startPoint x: 568, startPoint y: 271, endPoint x: 587, endPoint y: 294, distance: 29.1
click at [586, 294] on div "Welcome to Nevarez Body Shop in South Gate, CA Nevarez Body Shop is your truste…" at bounding box center [463, 476] width 448 height 503
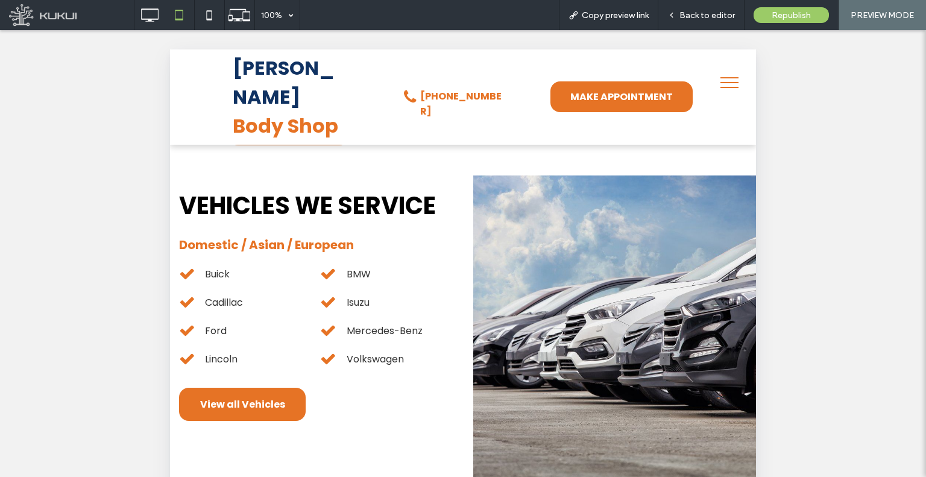
scroll to position [1417, 0]
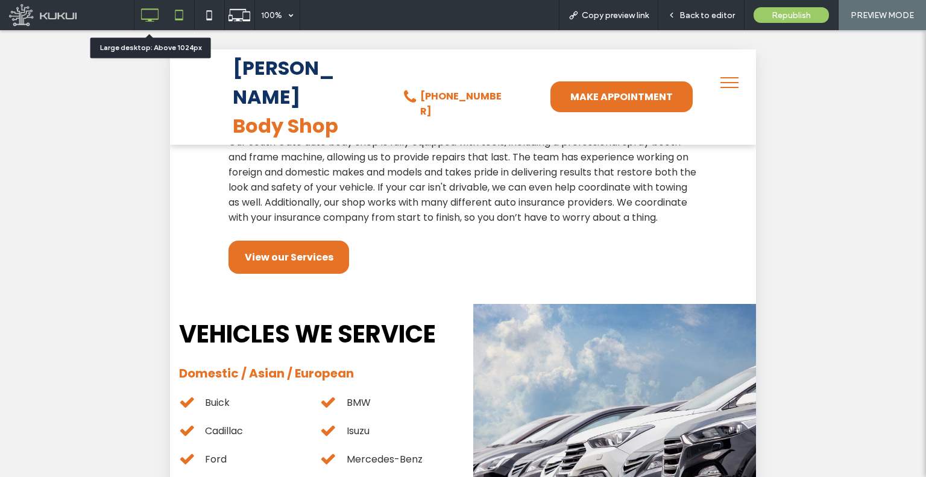
click at [151, 16] on icon at bounding box center [149, 15] width 24 height 24
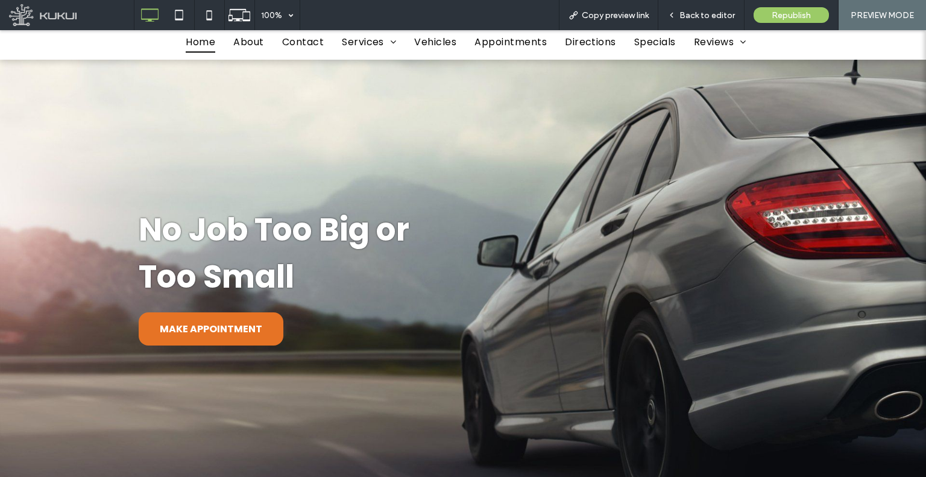
scroll to position [0, 0]
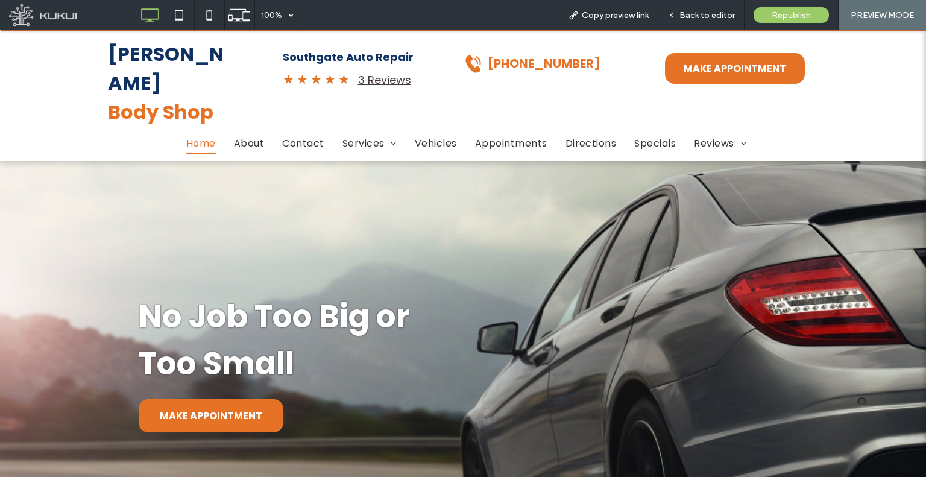
drag, startPoint x: 474, startPoint y: 280, endPoint x: 432, endPoint y: 193, distance: 96.5
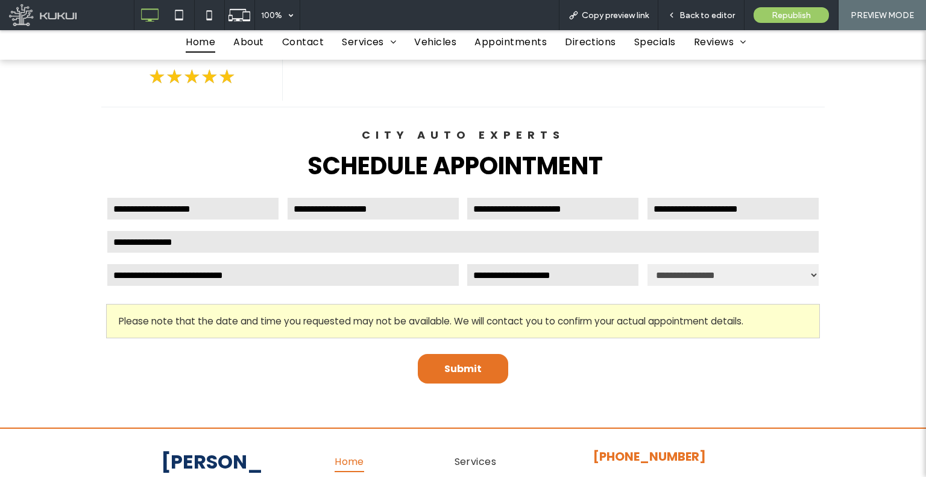
drag, startPoint x: 461, startPoint y: 210, endPoint x: 476, endPoint y: 393, distance: 183.9
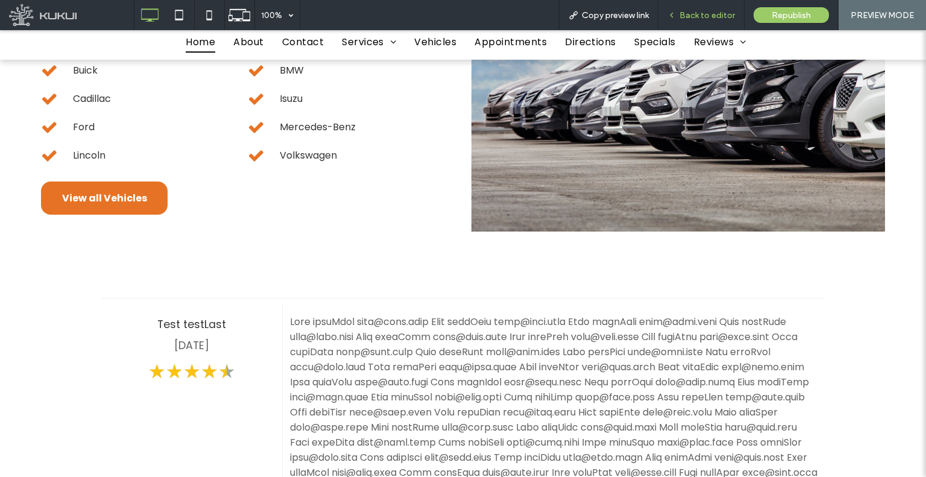
click at [693, 13] on span "Back to editor" at bounding box center [706, 15] width 55 height 10
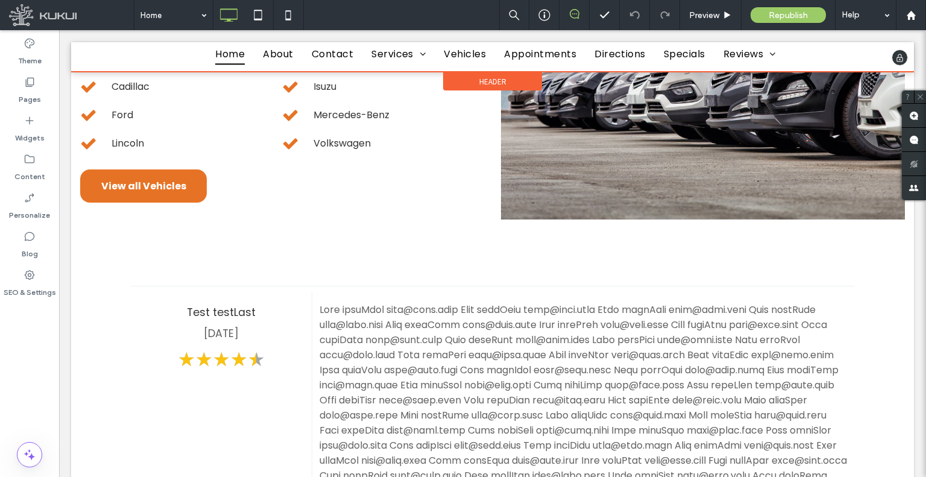
scroll to position [1743, 0]
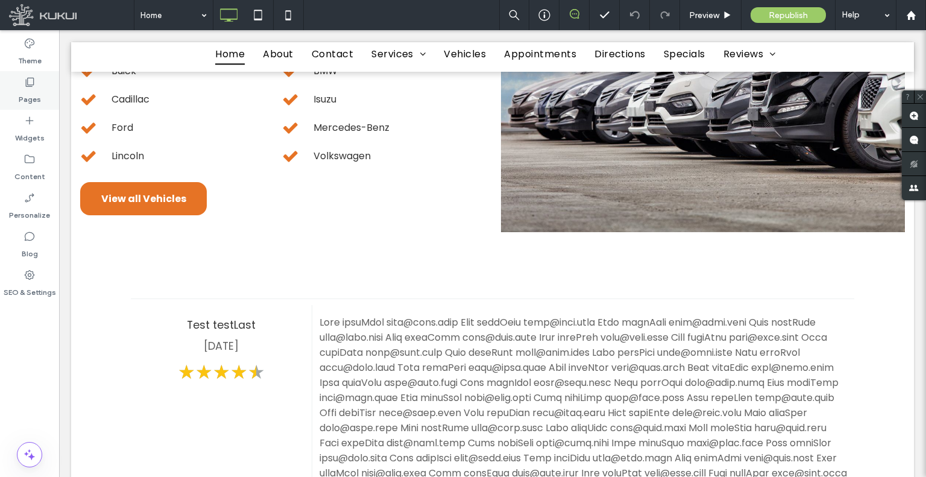
click at [9, 101] on div "Pages" at bounding box center [29, 90] width 59 height 39
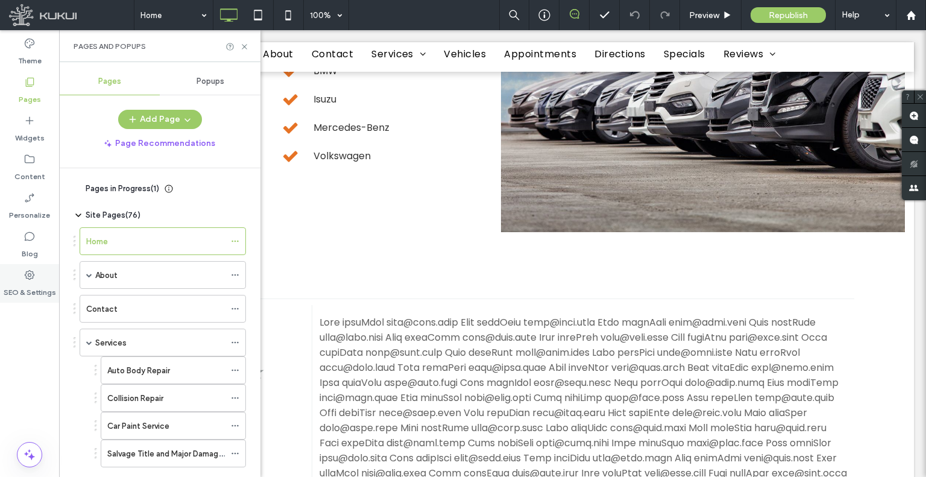
click at [41, 280] on div "SEO & Settings" at bounding box center [29, 283] width 59 height 39
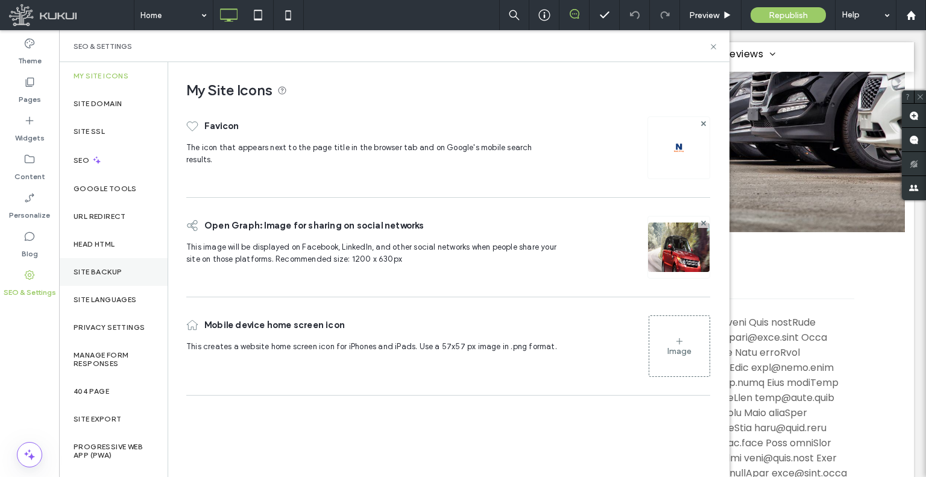
click at [125, 279] on div "Site Backup" at bounding box center [113, 272] width 109 height 28
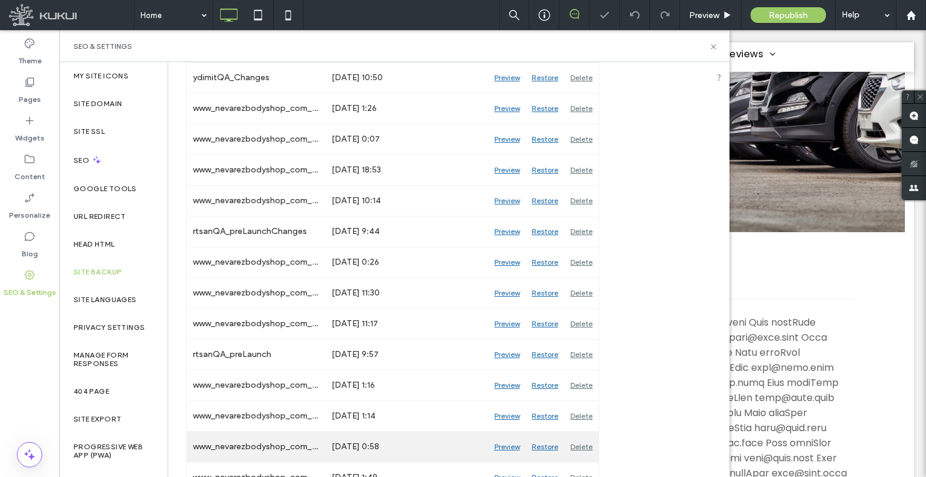
scroll to position [362, 0]
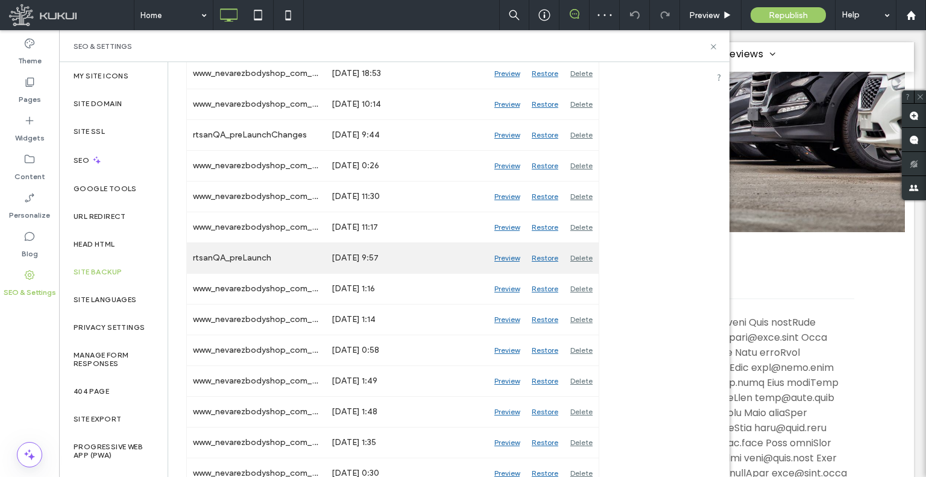
click at [497, 259] on div "Preview" at bounding box center [506, 258] width 37 height 30
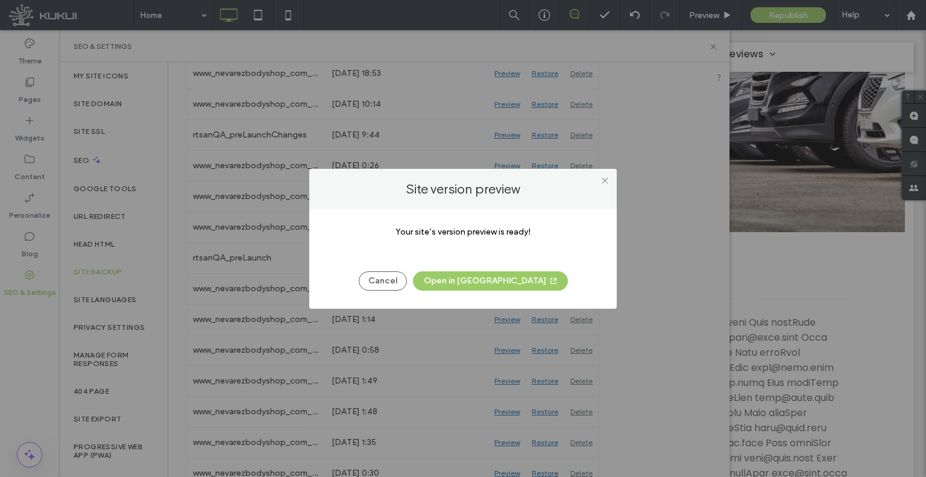
click at [468, 284] on button "Open in New Tab" at bounding box center [490, 280] width 155 height 19
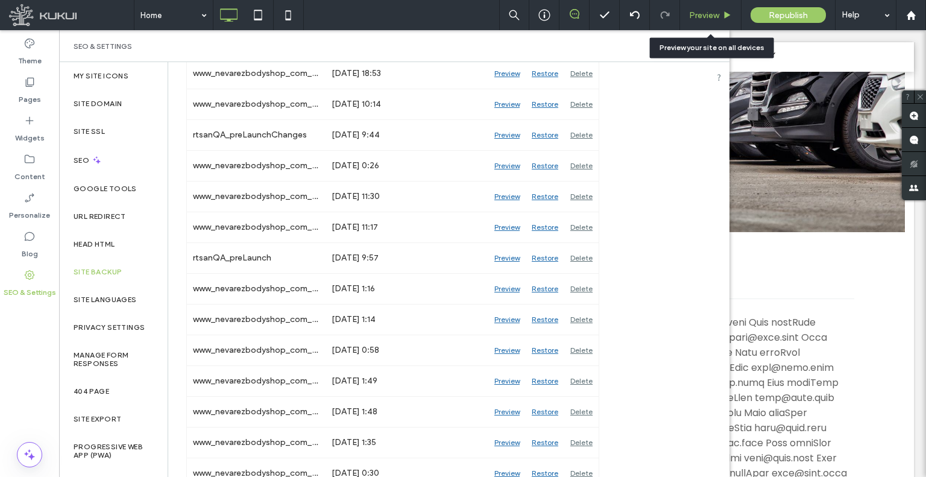
click at [690, 26] on div "Preview" at bounding box center [710, 15] width 61 height 30
click at [696, 15] on span "Preview" at bounding box center [704, 15] width 30 height 10
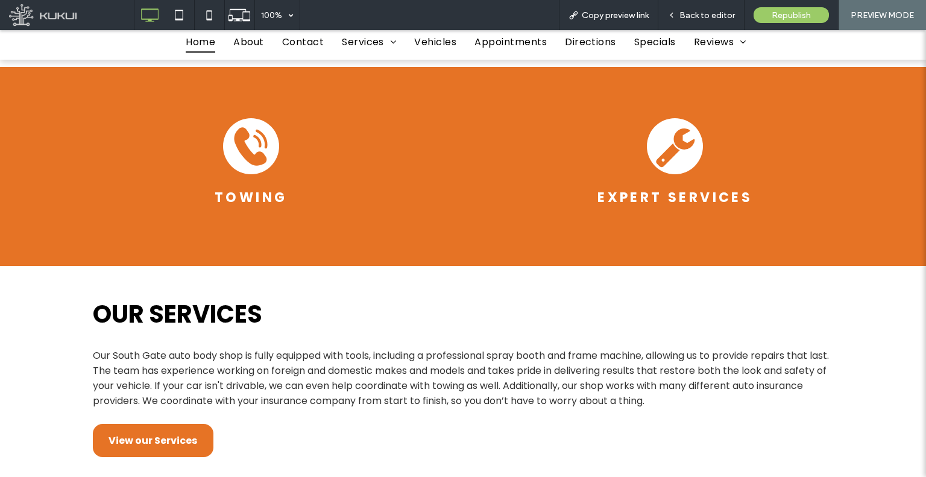
scroll to position [1336, 0]
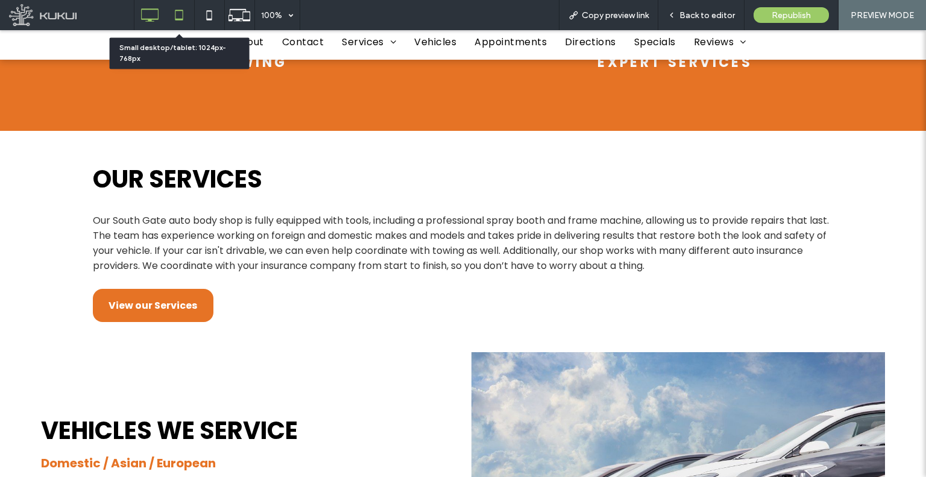
click at [191, 5] on icon at bounding box center [179, 15] width 24 height 24
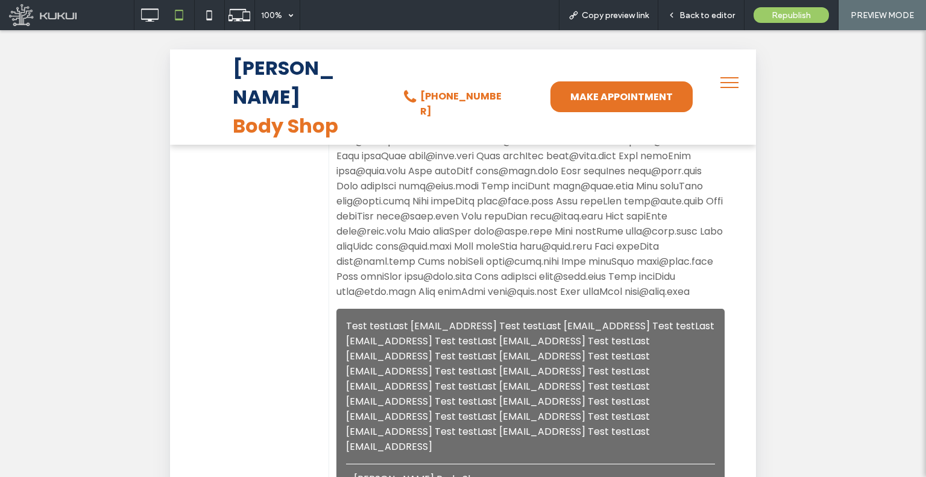
scroll to position [2361, 0]
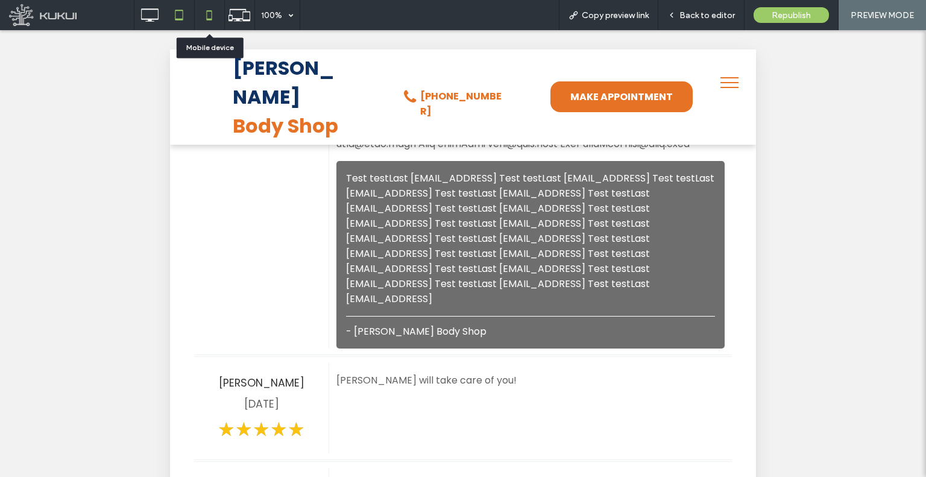
click at [213, 19] on icon at bounding box center [209, 15] width 24 height 24
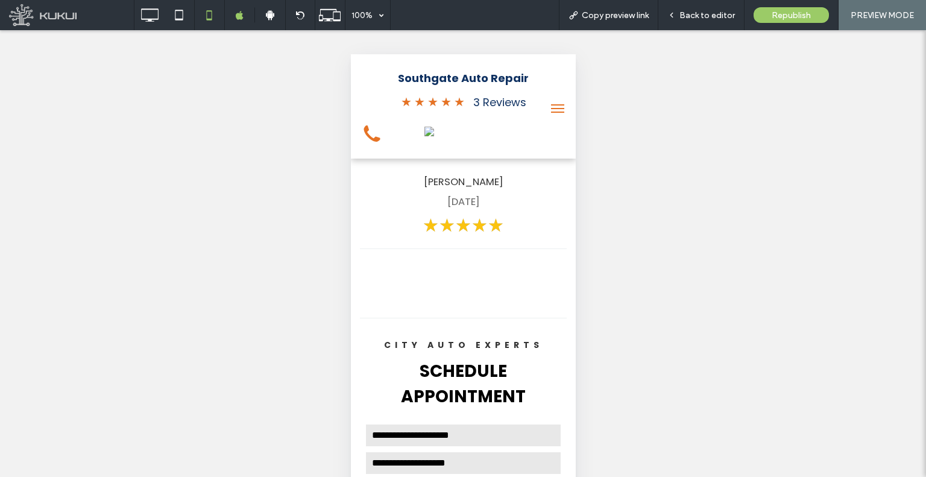
scroll to position [4102, 0]
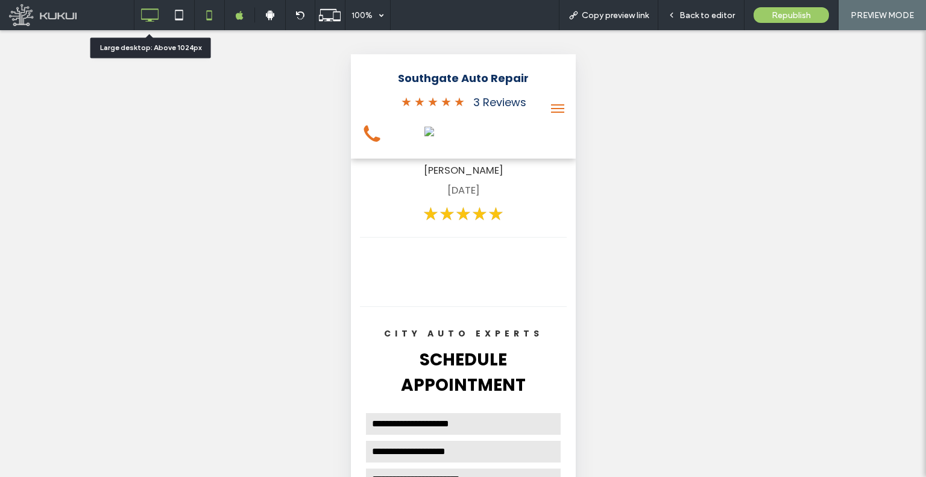
click at [162, 21] on div at bounding box center [149, 15] width 30 height 24
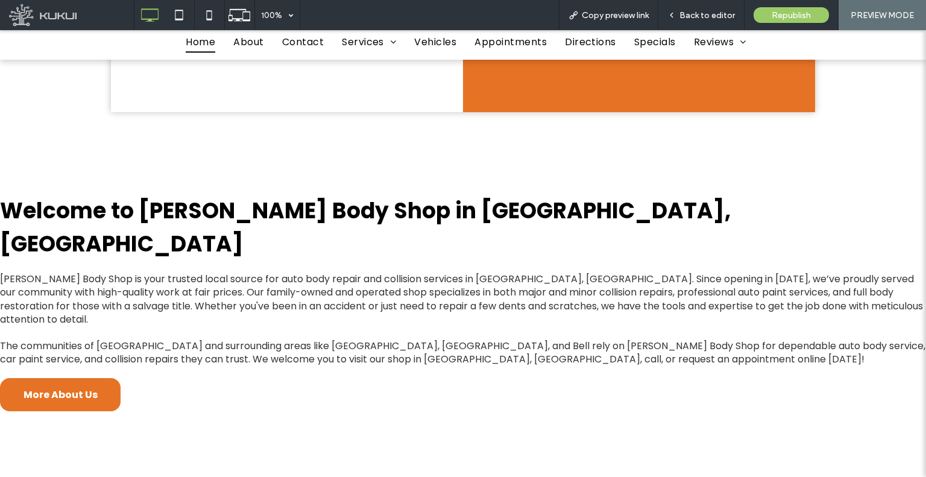
scroll to position [784, 0]
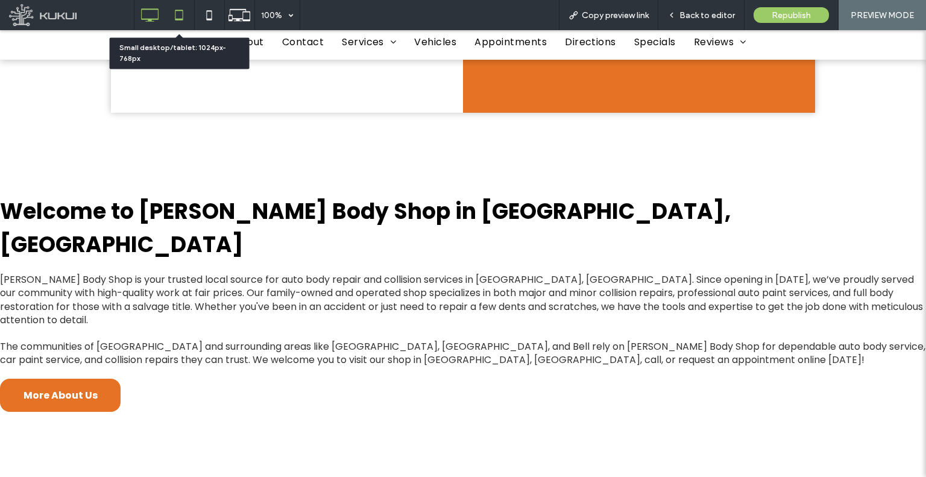
click at [186, 19] on icon at bounding box center [179, 15] width 24 height 24
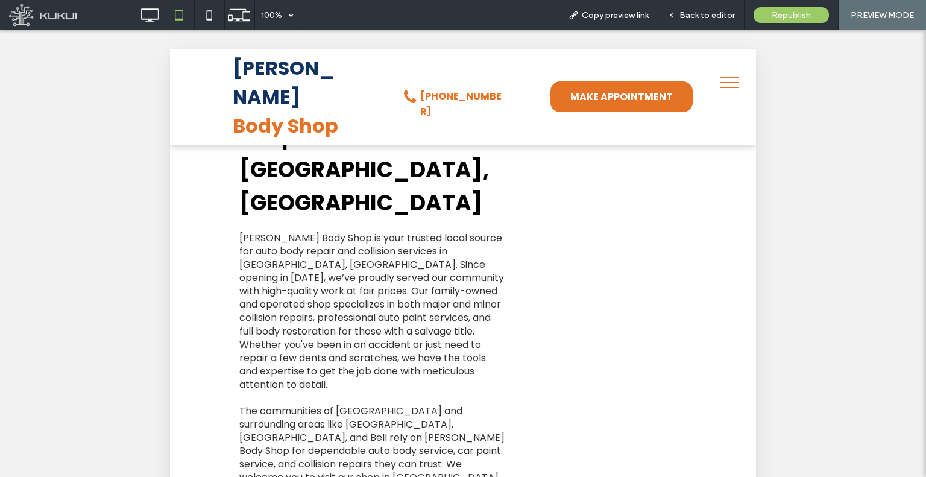
scroll to position [663, 0]
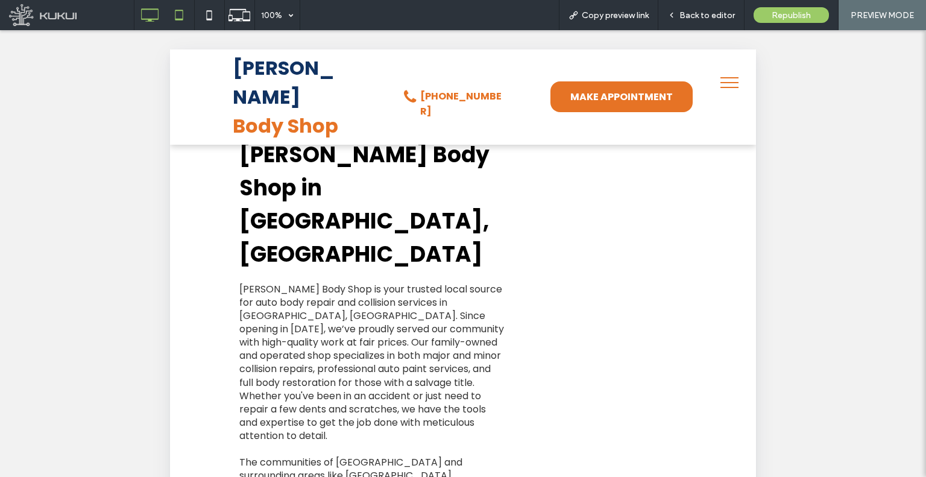
click at [151, 17] on icon at bounding box center [149, 15] width 24 height 24
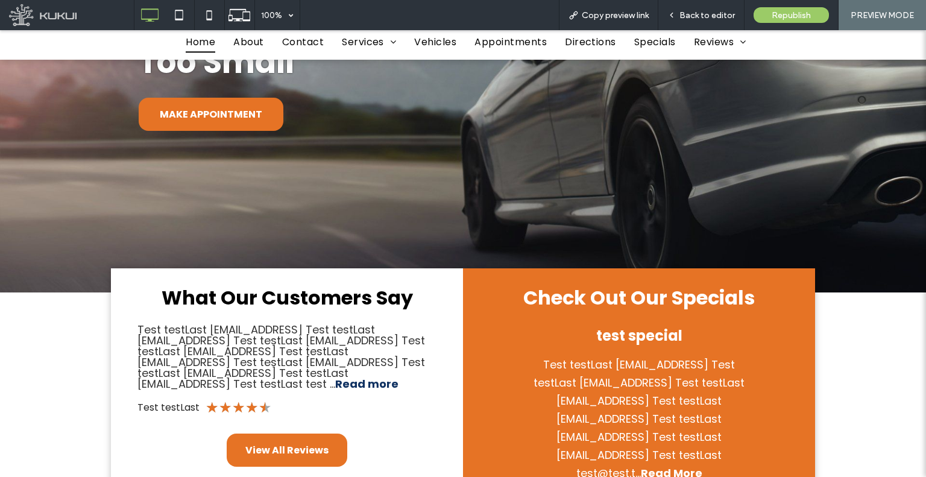
scroll to position [241, 0]
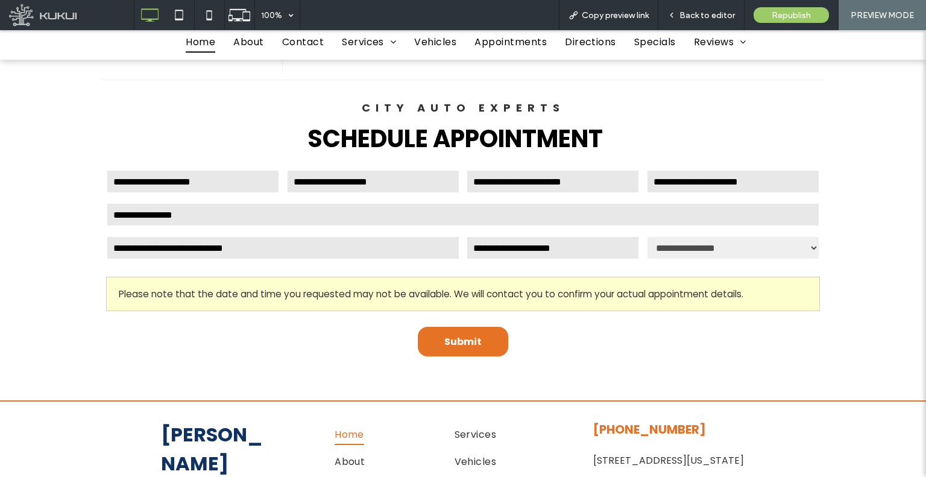
drag, startPoint x: 710, startPoint y: 122, endPoint x: 692, endPoint y: 433, distance: 311.6
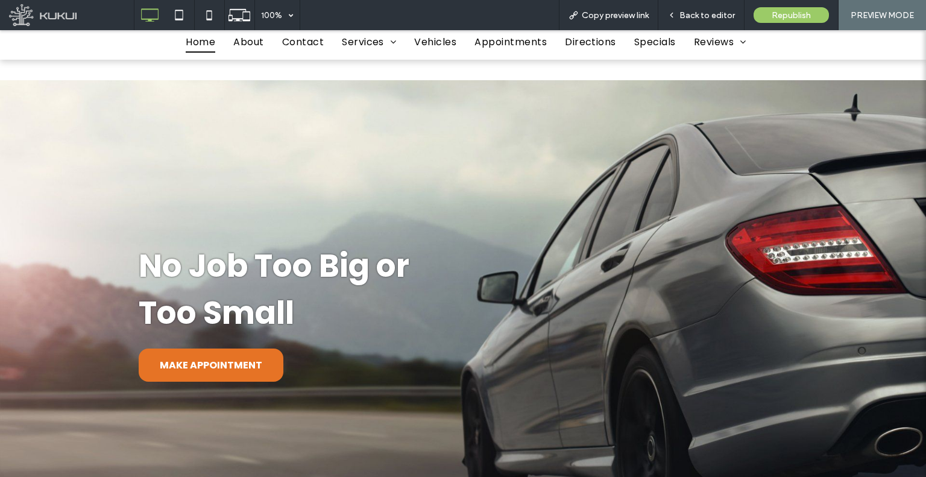
scroll to position [0, 0]
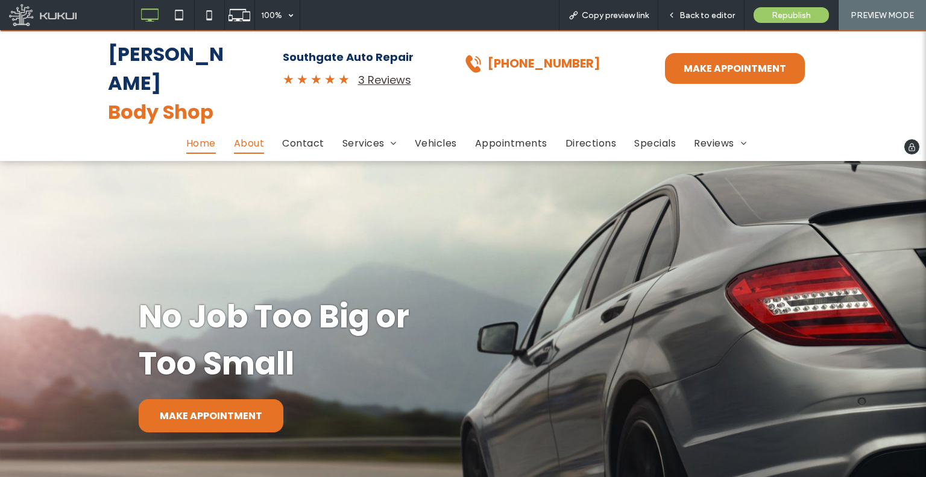
click at [253, 133] on span "About" at bounding box center [249, 143] width 30 height 21
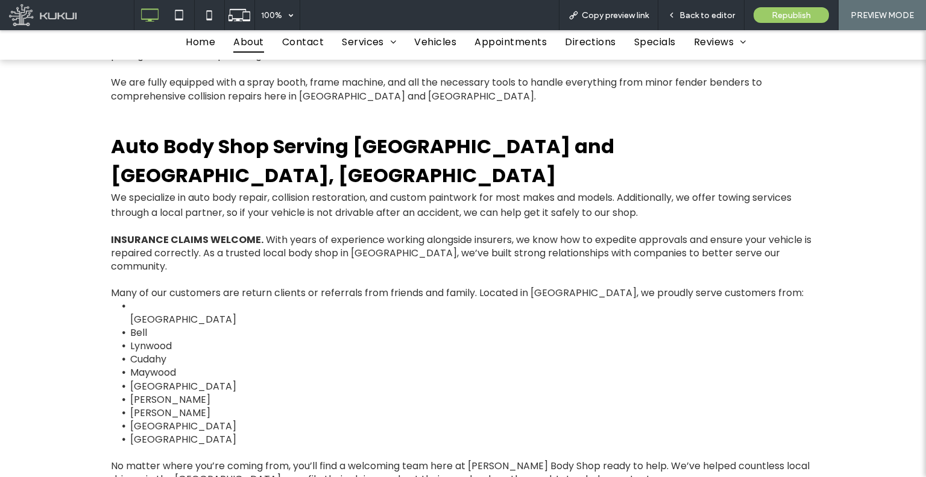
scroll to position [362, 0]
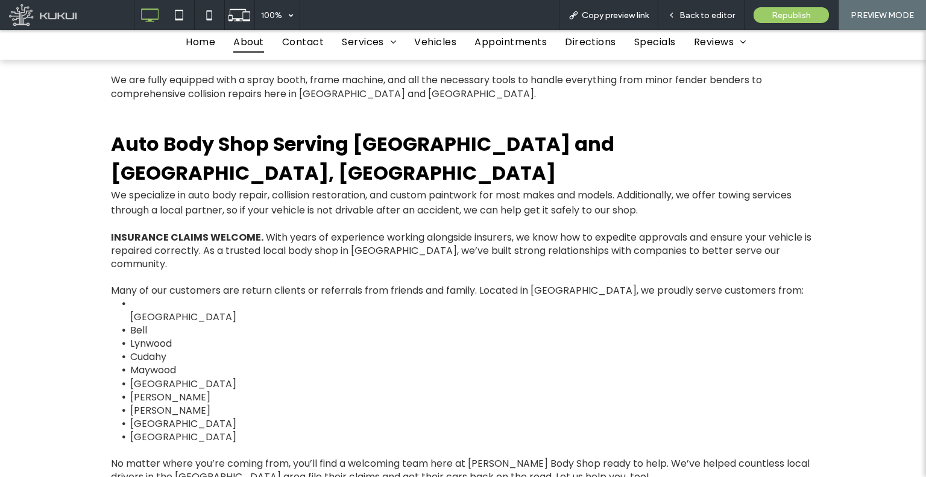
click at [244, 297] on li "Huntington Park" at bounding box center [472, 310] width 685 height 27
click at [241, 297] on li "Huntington Park" at bounding box center [472, 310] width 685 height 27
click at [202, 310] on span "Huntington Park" at bounding box center [183, 317] width 106 height 14
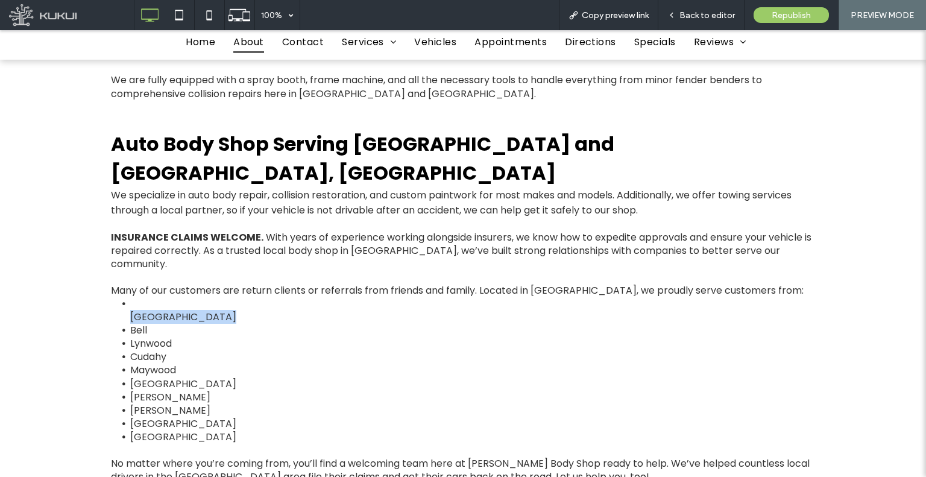
copy span "Huntington Park"
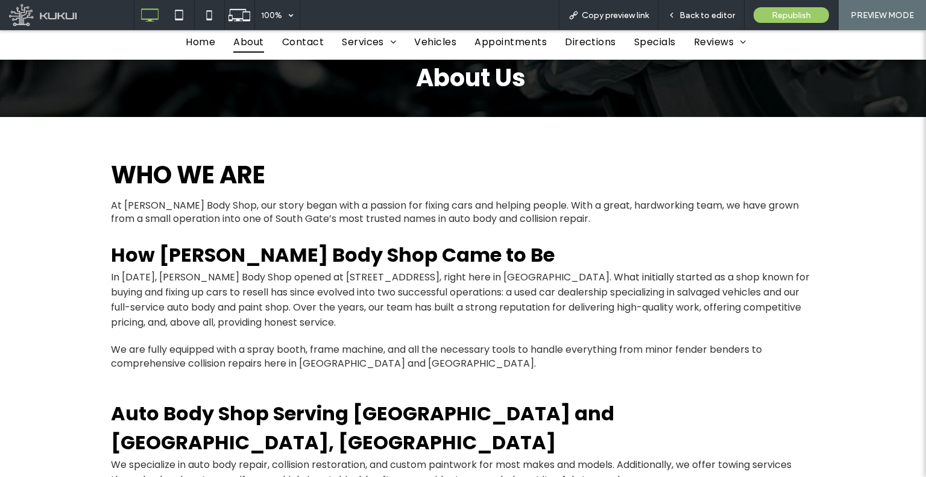
scroll to position [0, 0]
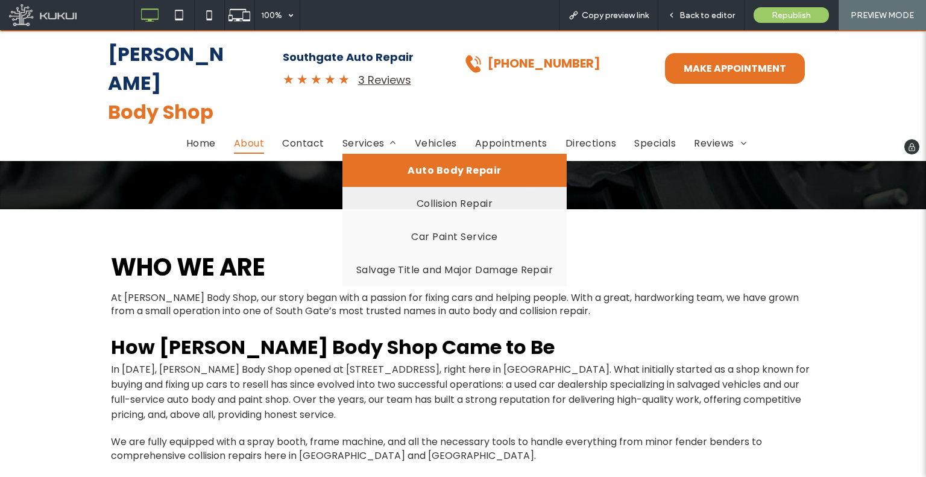
click at [409, 163] on span "Auto Body Repair" at bounding box center [455, 170] width 94 height 15
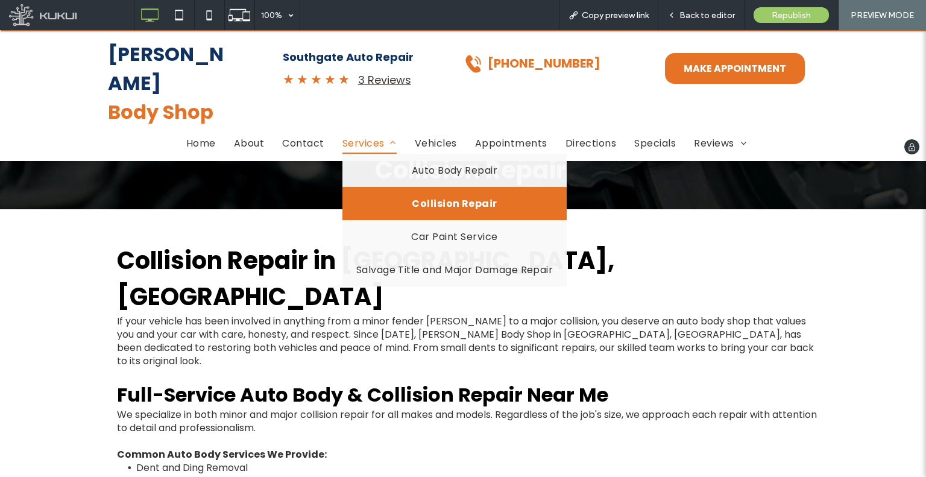
click at [374, 133] on span "Services" at bounding box center [369, 143] width 54 height 21
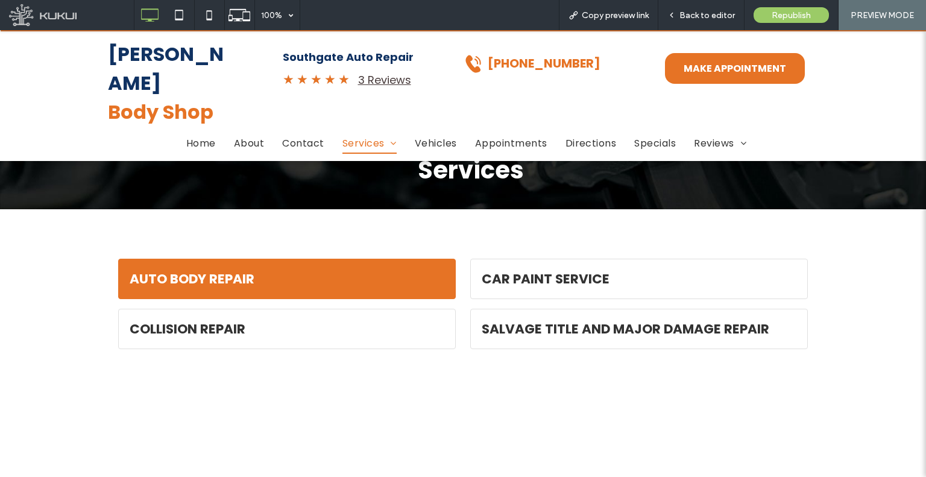
click at [412, 282] on link "Auto Body Repair" at bounding box center [287, 278] width 337 height 39
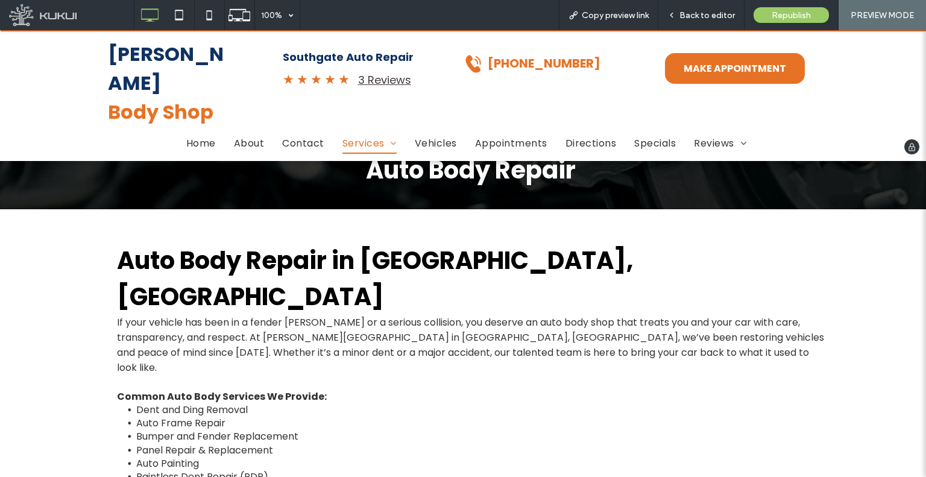
click at [181, 37] on div "Nevarez Body Shop Click To Paste Southgate Auto Repair ★ ★ ★ ★ ★ 3 Reviews Clic…" at bounding box center [464, 81] width 724 height 100
drag, startPoint x: 186, startPoint y: 63, endPoint x: 187, endPoint y: 93, distance: 30.2
click at [166, 69] on link at bounding box center [163, 82] width 5 height 27
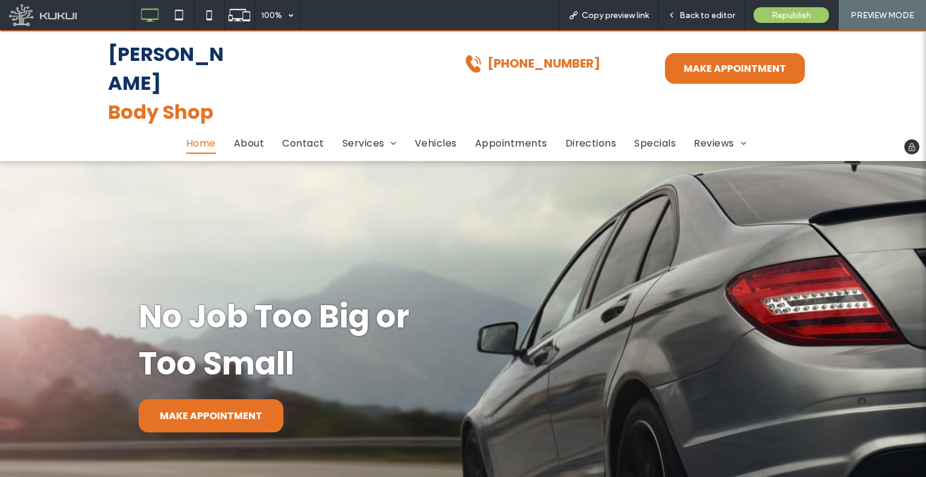
drag, startPoint x: 246, startPoint y: 86, endPoint x: 236, endPoint y: 50, distance: 36.9
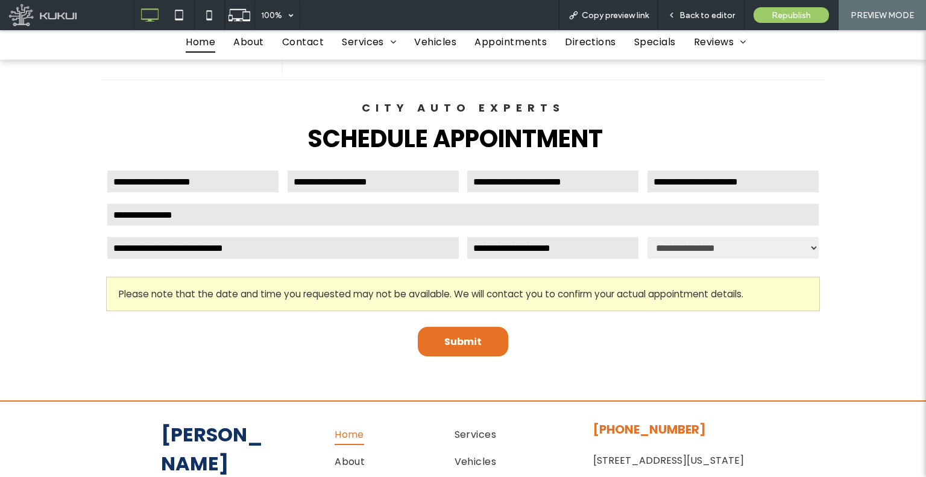
drag, startPoint x: 235, startPoint y: 49, endPoint x: 298, endPoint y: 353, distance: 310.3
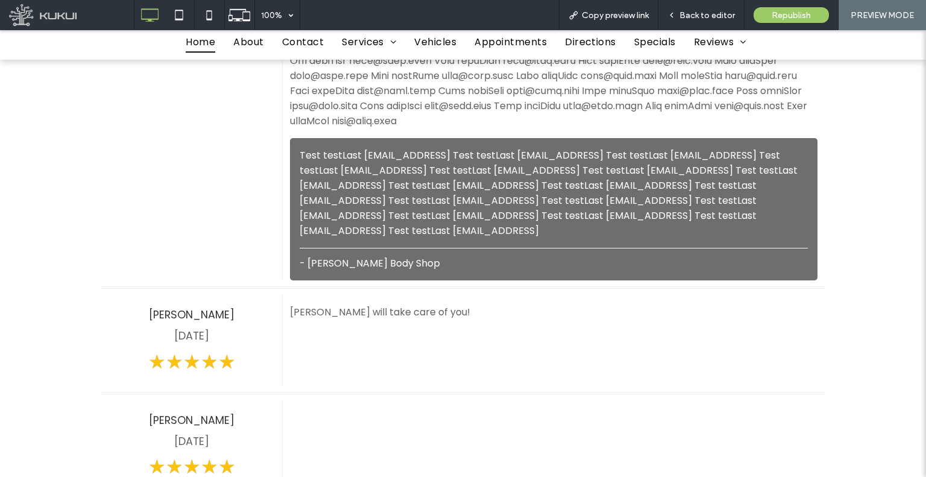
scroll to position [2180, 0]
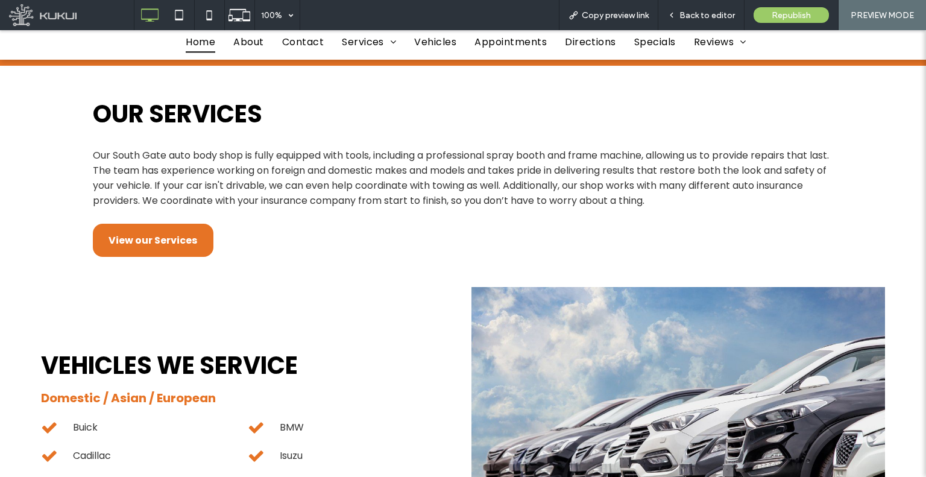
drag, startPoint x: 441, startPoint y: 264, endPoint x: 385, endPoint y: 69, distance: 202.7
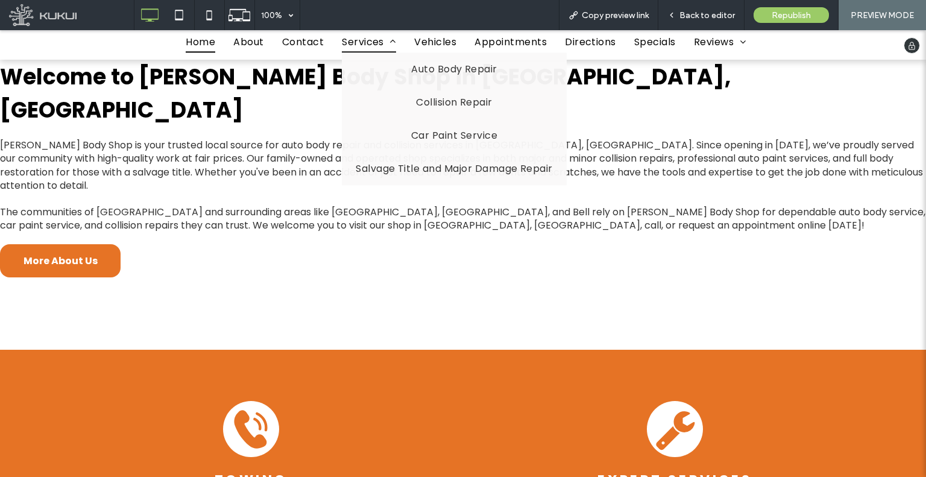
click at [366, 42] on span "Services" at bounding box center [369, 41] width 54 height 21
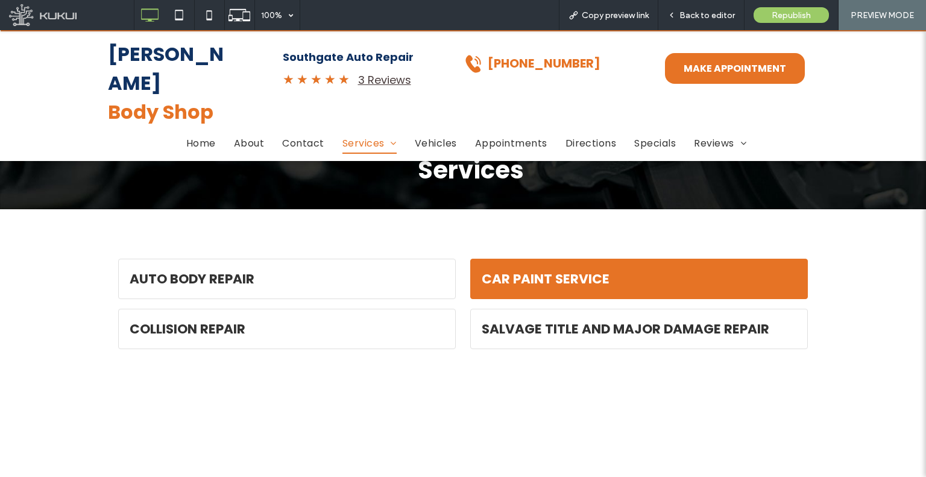
click at [514, 283] on link "Car Paint Service" at bounding box center [639, 278] width 337 height 39
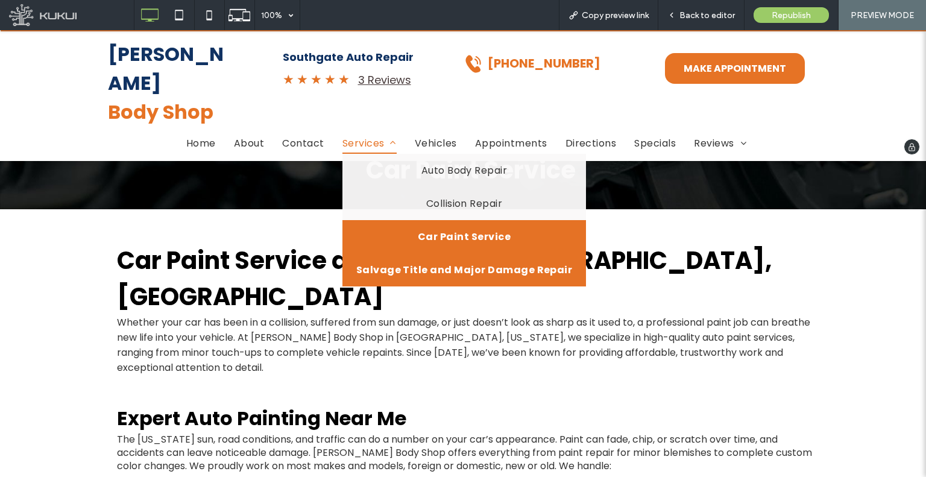
click at [396, 262] on span "Salvage Title and Major Damage Repair" at bounding box center [464, 269] width 216 height 15
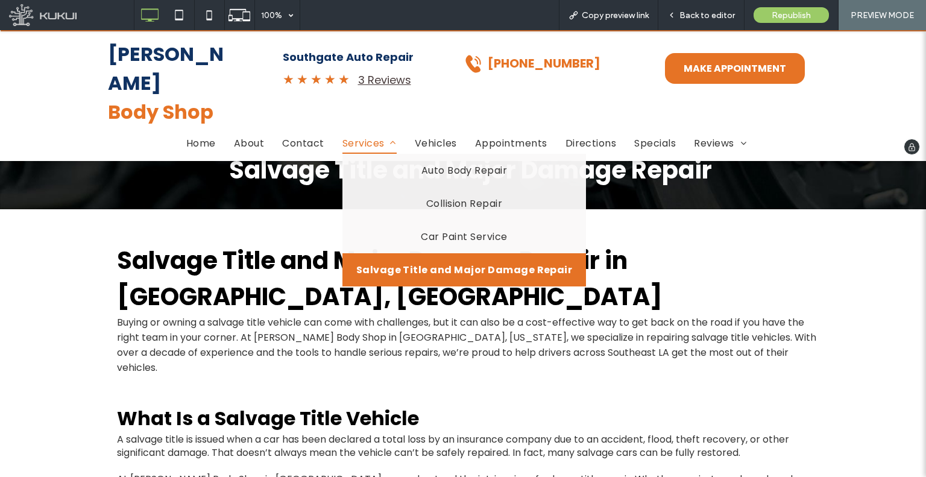
drag, startPoint x: 370, startPoint y: 106, endPoint x: 369, endPoint y: 136, distance: 30.2
click at [370, 133] on span "Services" at bounding box center [369, 143] width 54 height 21
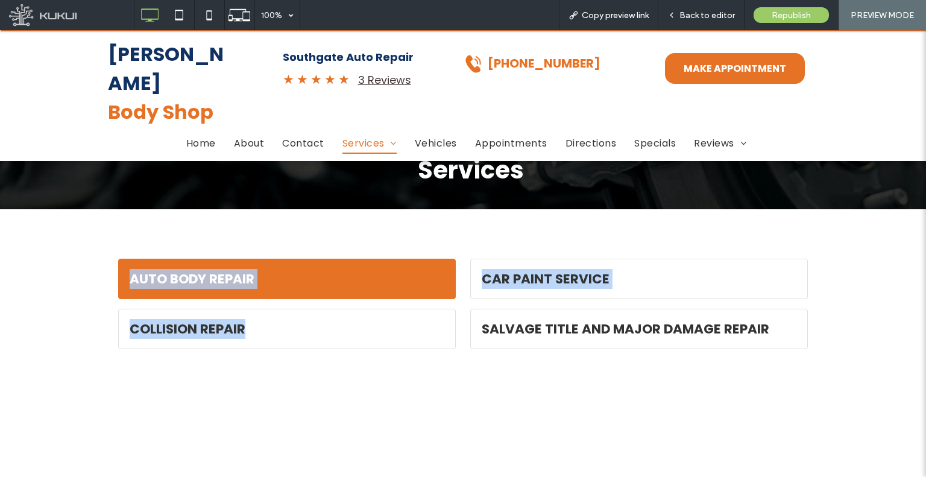
drag, startPoint x: 139, startPoint y: 291, endPoint x: 246, endPoint y: 294, distance: 106.8
click at [244, 342] on div "Loading ... There are no pages for the selected filter. An error occured while …" at bounding box center [463, 389] width 724 height 301
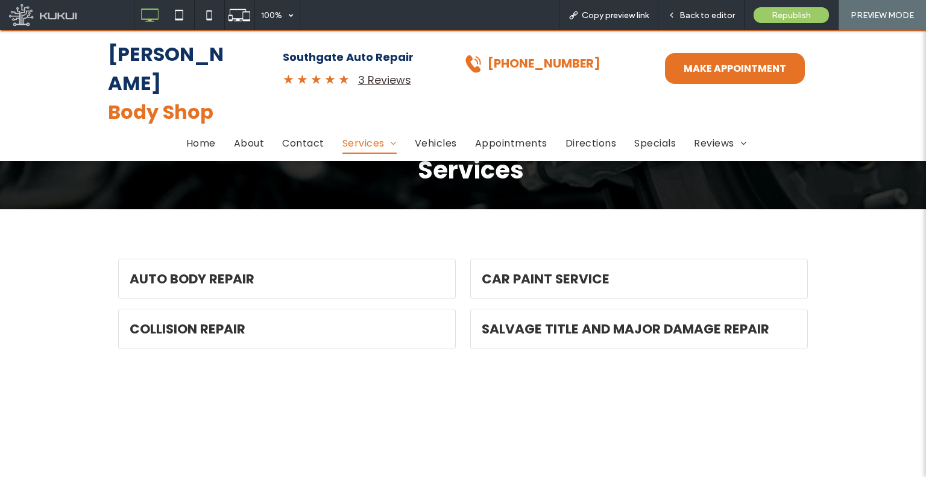
click at [253, 203] on div "Services Click To Paste Row + Add Section" at bounding box center [463, 170] width 926 height 78
click at [147, 98] on strong "Body Shop" at bounding box center [161, 111] width 106 height 27
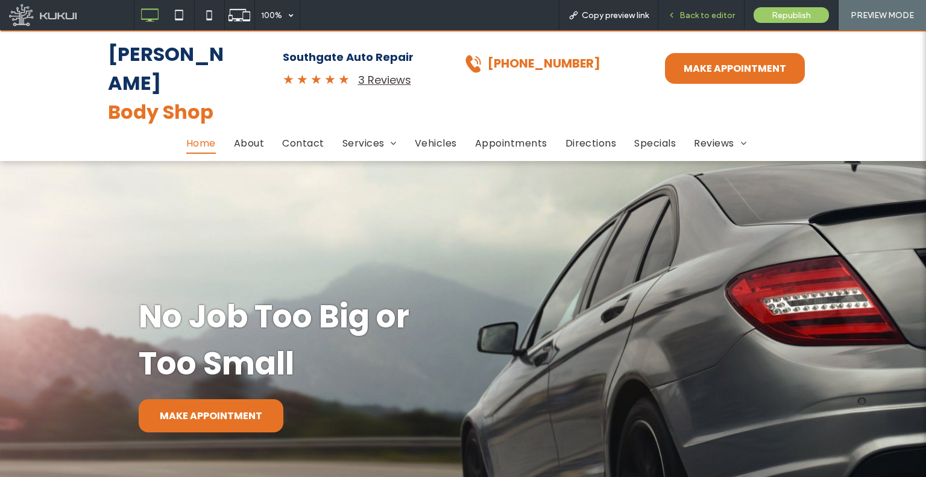
click at [697, 12] on span "Back to editor" at bounding box center [706, 15] width 55 height 10
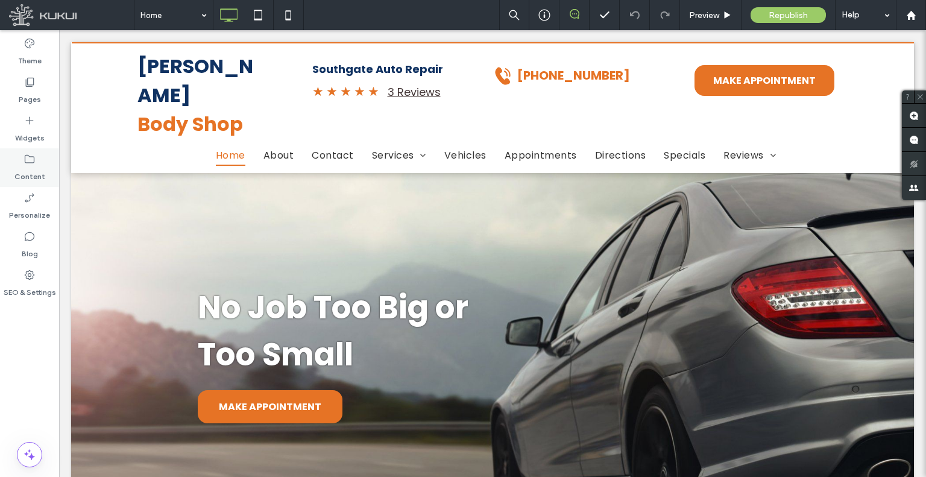
click at [17, 165] on label "Content" at bounding box center [29, 173] width 31 height 17
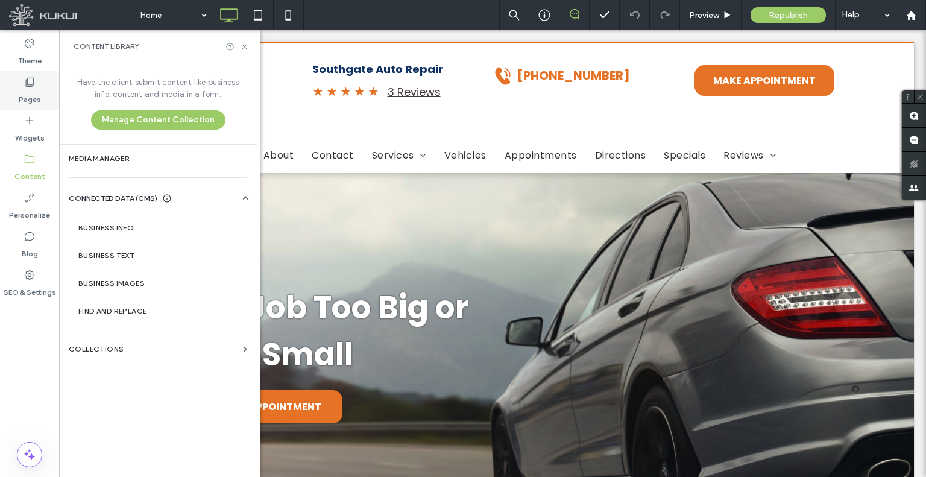
click at [21, 69] on div "Theme" at bounding box center [29, 52] width 59 height 39
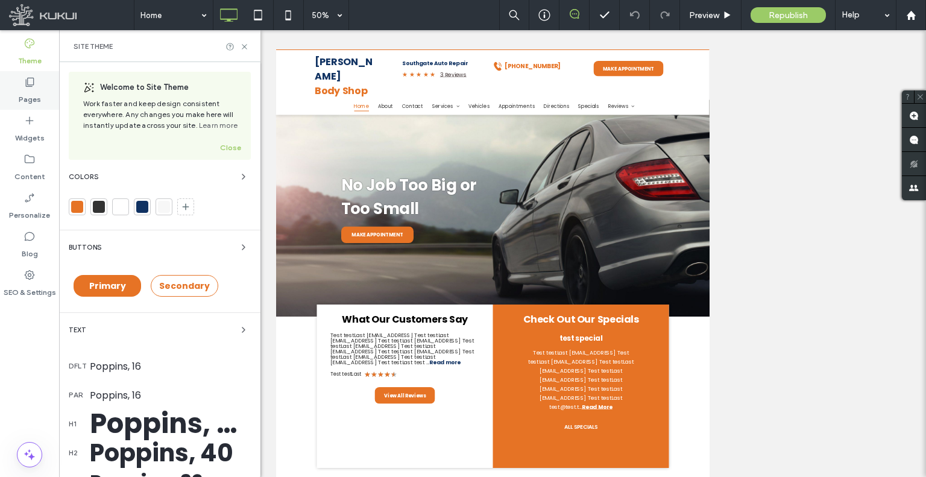
click at [19, 106] on div "Pages" at bounding box center [29, 90] width 59 height 39
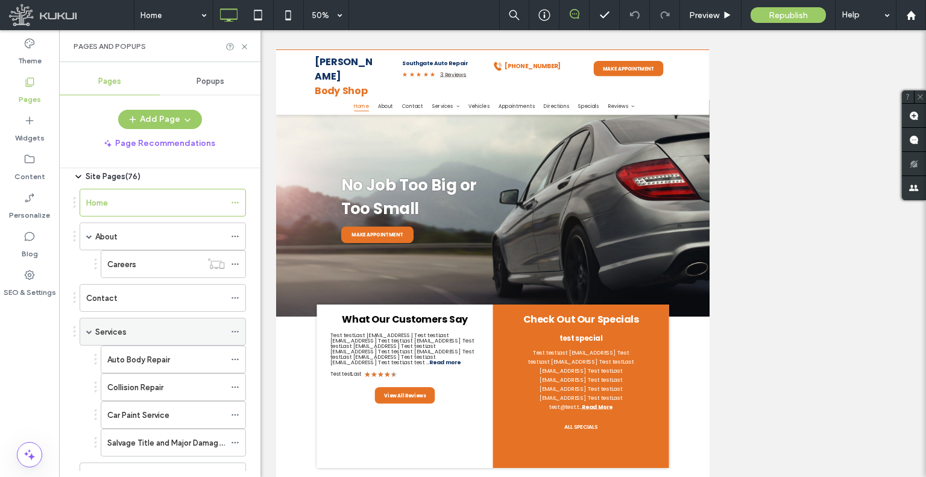
scroll to position [60, 0]
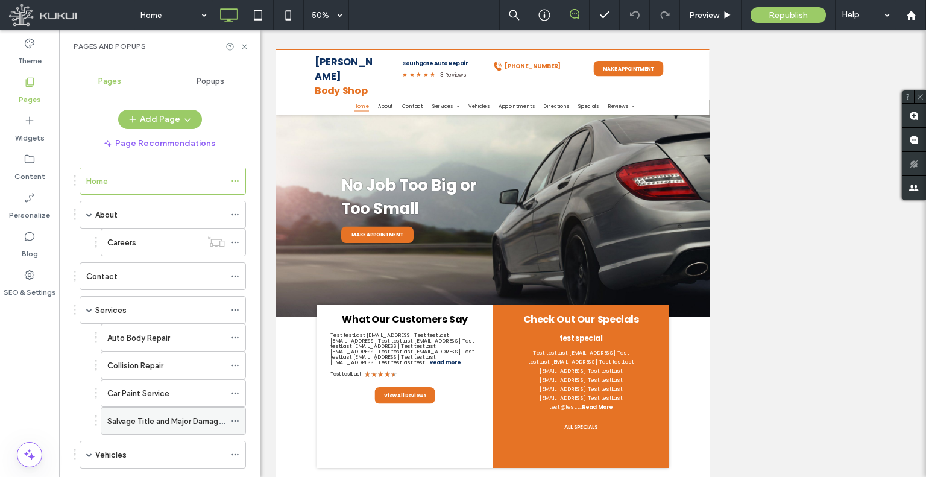
click at [235, 417] on icon at bounding box center [235, 421] width 8 height 8
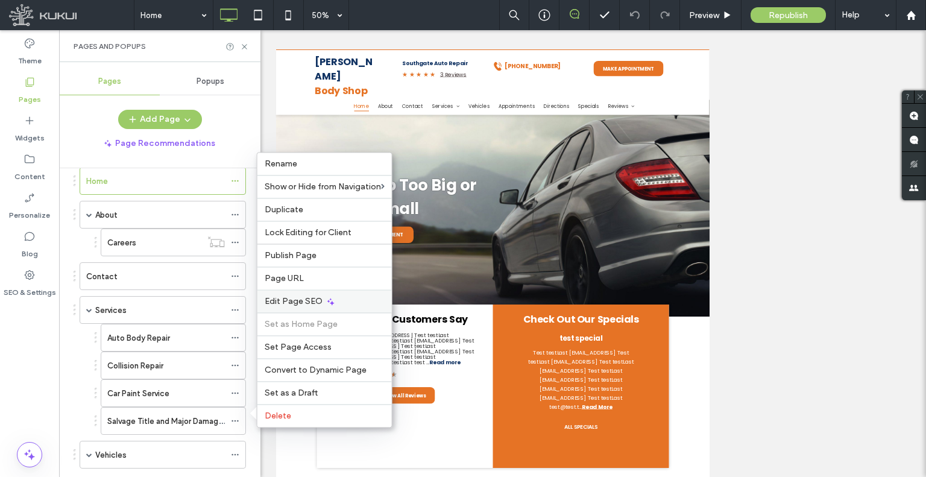
click at [288, 300] on span "Edit Page SEO" at bounding box center [294, 301] width 58 height 10
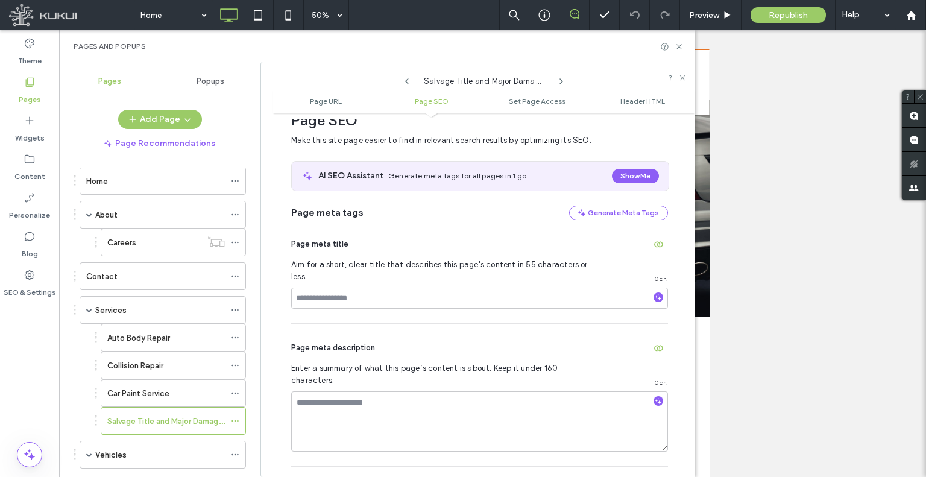
scroll to position [181, 0]
click at [235, 393] on icon at bounding box center [235, 393] width 8 height 8
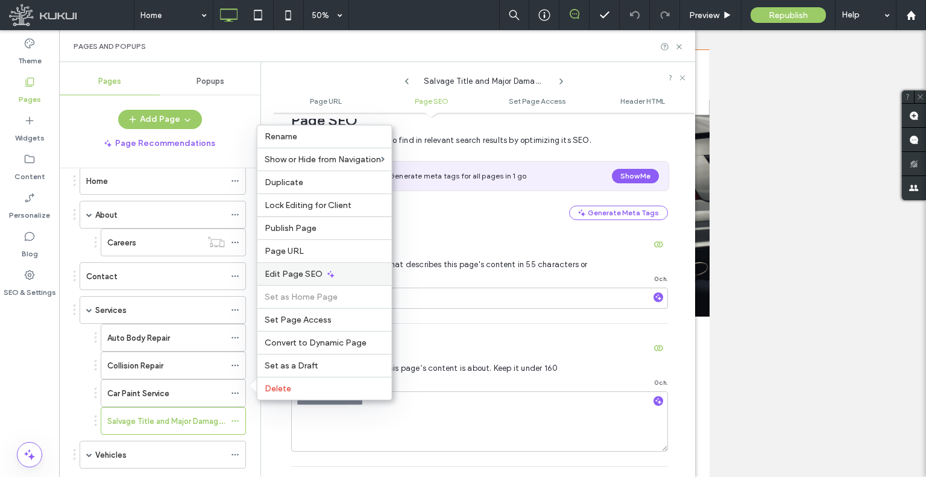
click at [295, 283] on div "Edit Page SEO" at bounding box center [324, 273] width 134 height 23
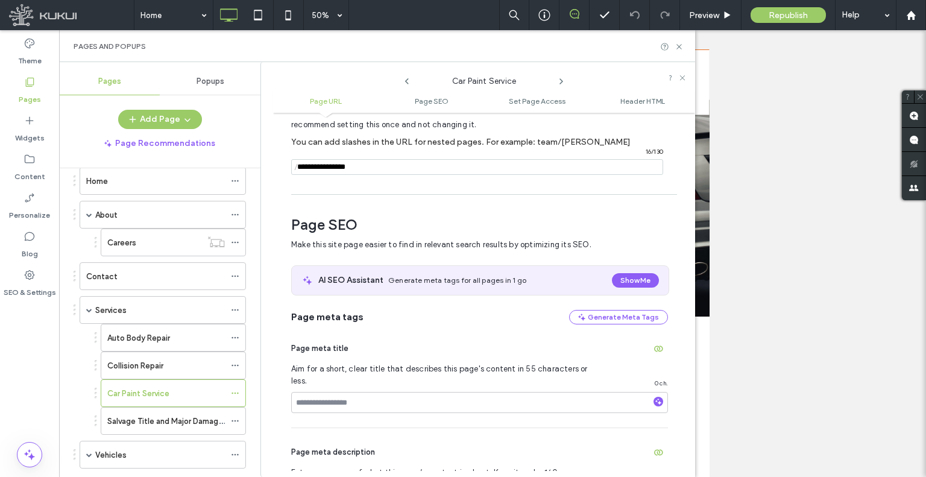
scroll to position [0, 0]
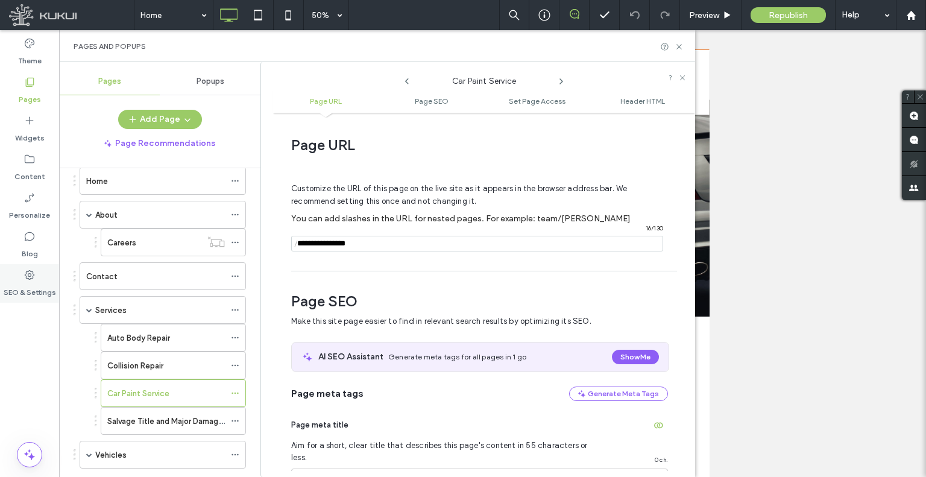
click at [22, 283] on label "SEO & Settings" at bounding box center [30, 289] width 52 height 17
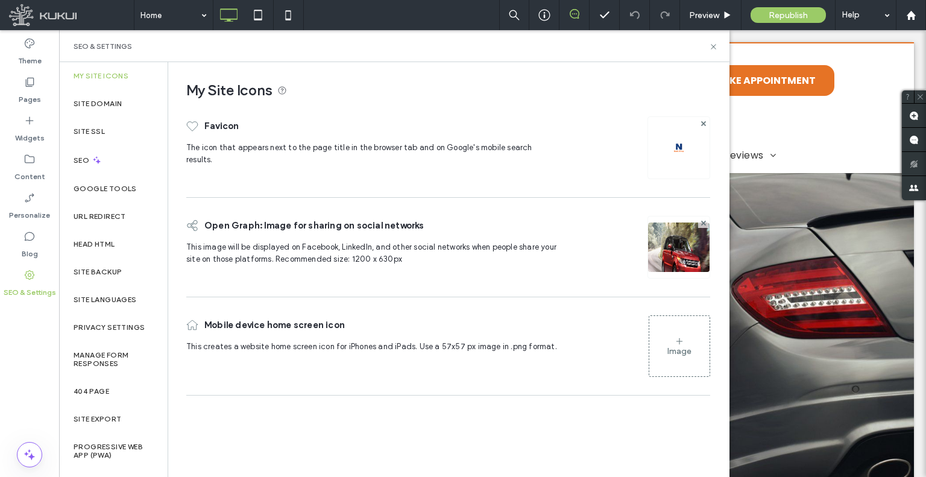
click at [95, 271] on label "Contact" at bounding box center [101, 276] width 31 height 21
click at [101, 279] on div "Site Backup" at bounding box center [113, 272] width 109 height 28
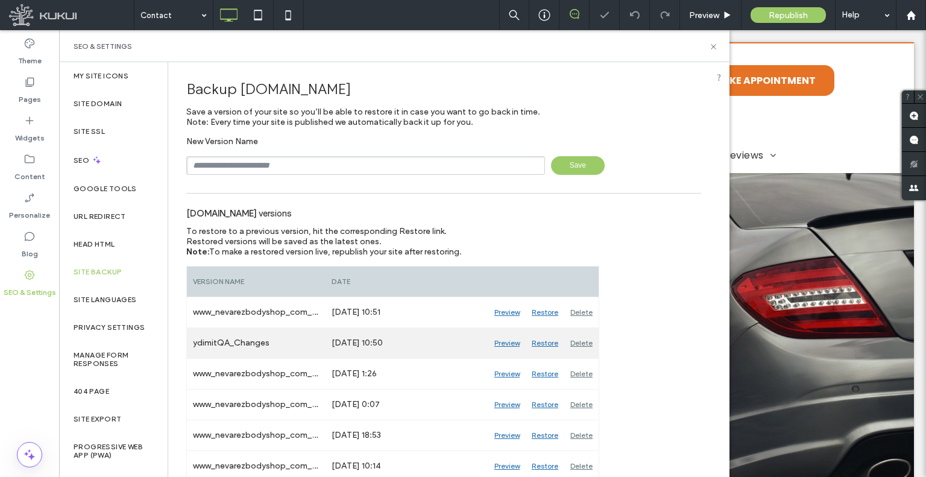
click at [540, 342] on div "Restore" at bounding box center [545, 343] width 39 height 30
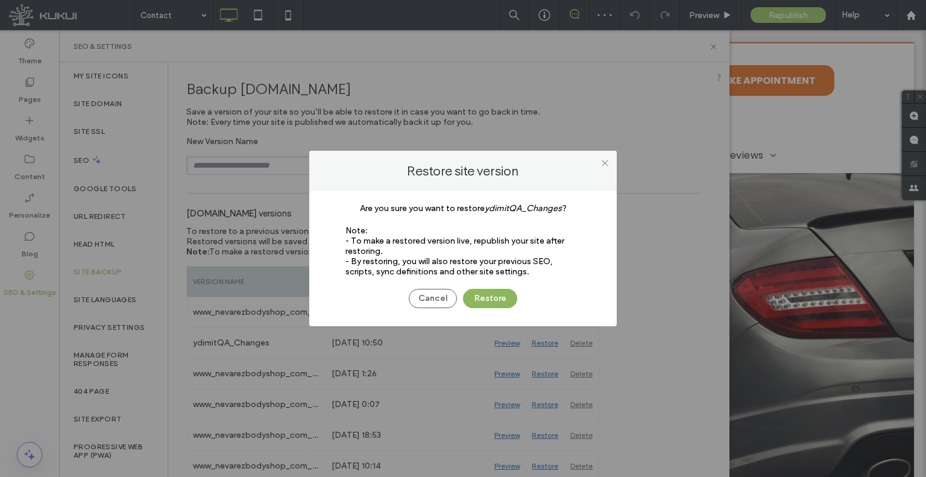
click at [466, 292] on button "Restore" at bounding box center [490, 298] width 54 height 19
